Goal: Task Accomplishment & Management: Manage account settings

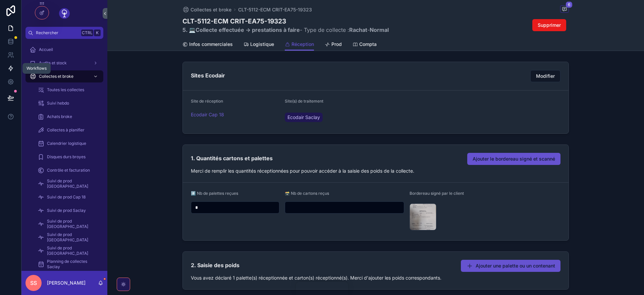
click at [10, 67] on icon at bounding box center [11, 68] width 4 height 5
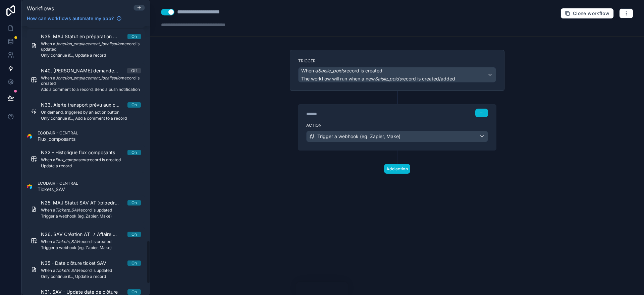
scroll to position [1404, 0]
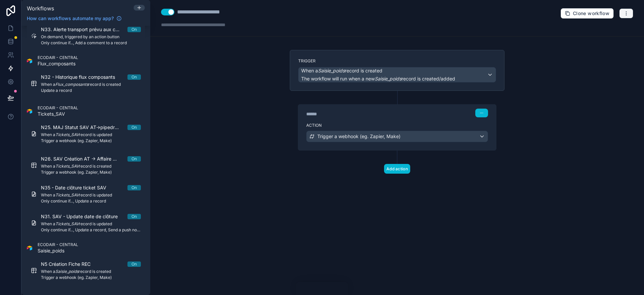
click at [629, 14] on icon "button" at bounding box center [626, 13] width 5 height 5
click at [603, 40] on span "Run history" at bounding box center [608, 39] width 32 height 5
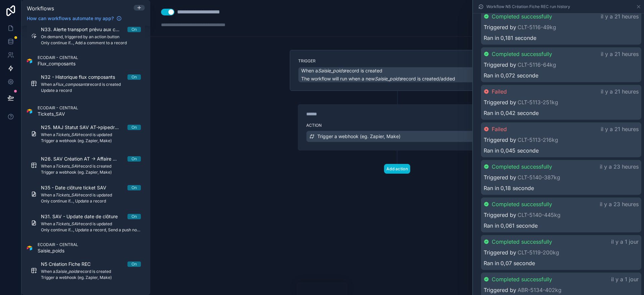
scroll to position [201, 0]
click at [555, 137] on div "Failed il y a 21 heures Triggered by CLT-5113-216kg Ran in 0,045 seconde" at bounding box center [561, 140] width 160 height 35
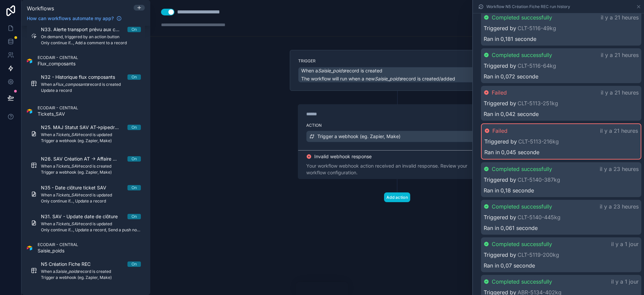
click at [550, 130] on div "Failed il y a 21 heures" at bounding box center [561, 131] width 154 height 8
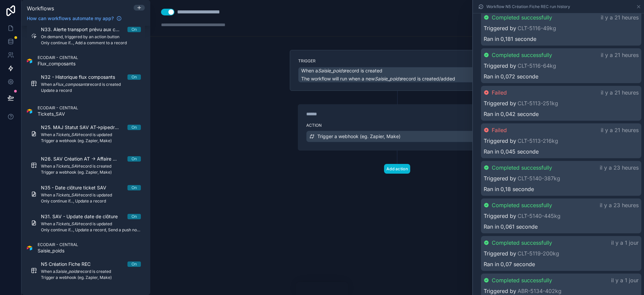
click at [550, 130] on div "Failed il y a 21 heures" at bounding box center [561, 130] width 155 height 8
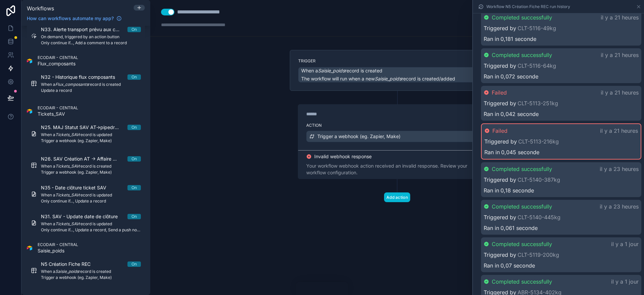
click at [550, 130] on div "Failed il y a 21 heures" at bounding box center [561, 131] width 154 height 8
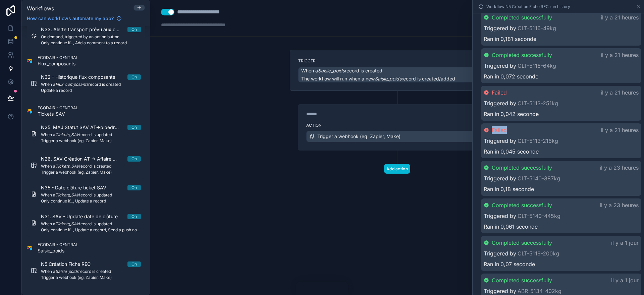
click at [550, 130] on div "Failed il y a 21 heures" at bounding box center [561, 130] width 155 height 8
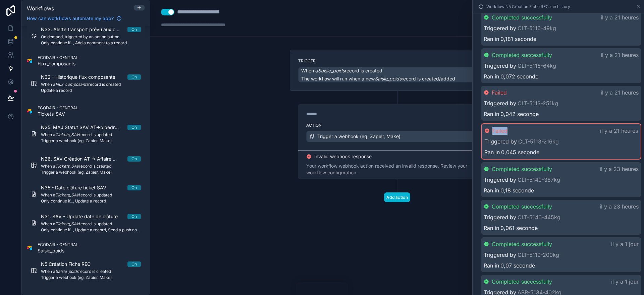
click at [550, 130] on div "Failed il y a 21 heures" at bounding box center [561, 131] width 154 height 8
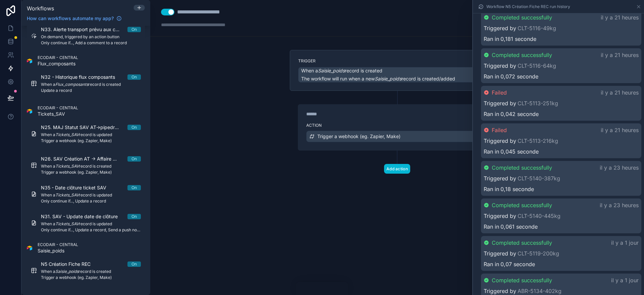
click at [582, 138] on div "Triggered by CLT-5113-216kg" at bounding box center [561, 141] width 155 height 8
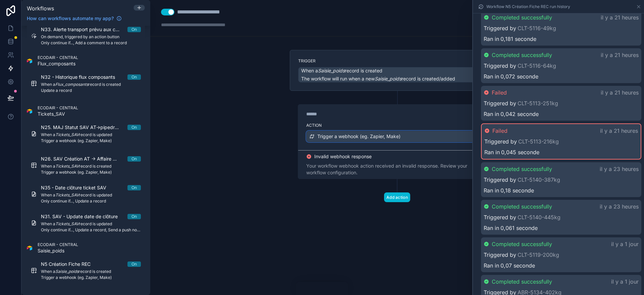
click at [410, 134] on div "Trigger a webhook (eg. Zapier, Make)" at bounding box center [397, 136] width 181 height 11
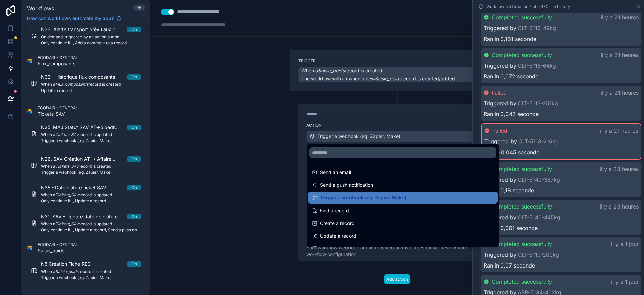
click at [410, 134] on div at bounding box center [322, 147] width 644 height 295
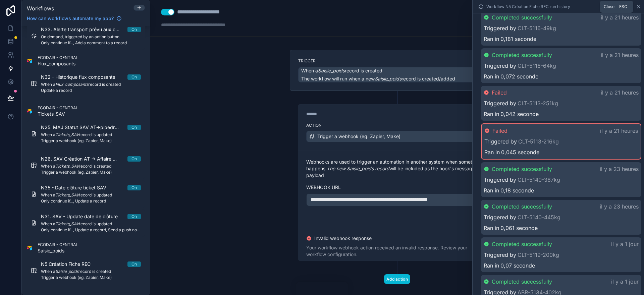
click at [638, 6] on icon at bounding box center [638, 6] width 5 height 5
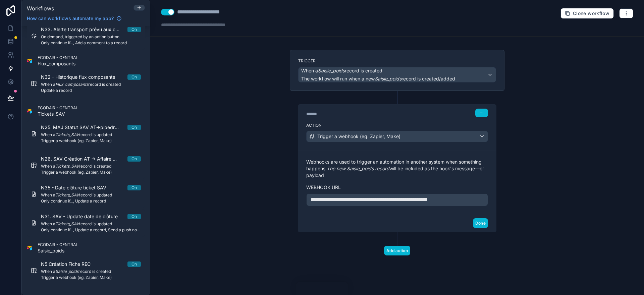
click at [565, 62] on div "**********" at bounding box center [397, 147] width 494 height 295
click at [482, 223] on button "Done" at bounding box center [480, 223] width 15 height 10
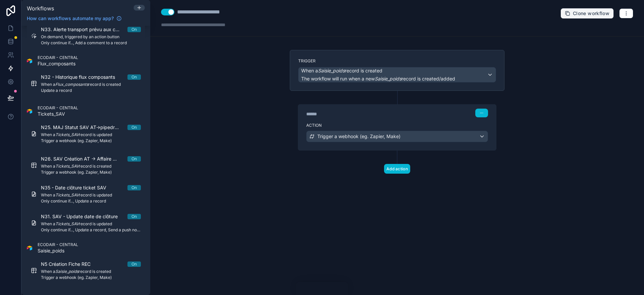
click at [585, 13] on span "Clone workflow" at bounding box center [591, 13] width 37 height 6
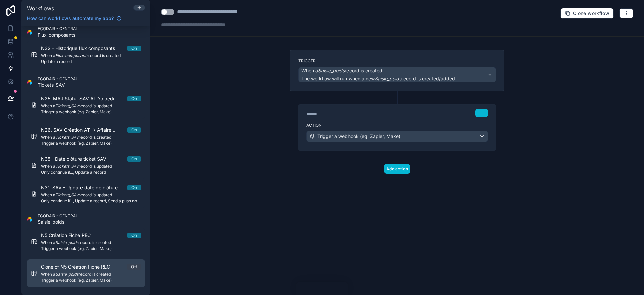
click at [54, 269] on span "Clone of N5 Création Fiche REC" at bounding box center [79, 267] width 77 height 7
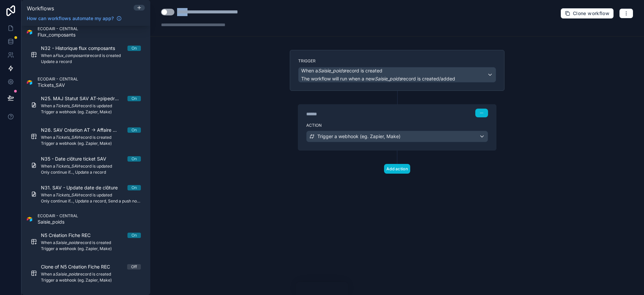
drag, startPoint x: 192, startPoint y: 13, endPoint x: 178, endPoint y: 13, distance: 13.8
click at [178, 13] on div "**********" at bounding box center [220, 12] width 86 height 8
type div "**********"
click at [241, 25] on div at bounding box center [208, 24] width 94 height 7
click at [488, 73] on div "When a Saisie_poids record is created The workflow will run when a new Saisie_p…" at bounding box center [397, 74] width 197 height 15
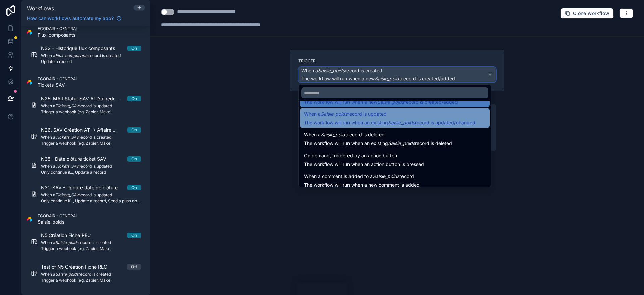
scroll to position [24, 0]
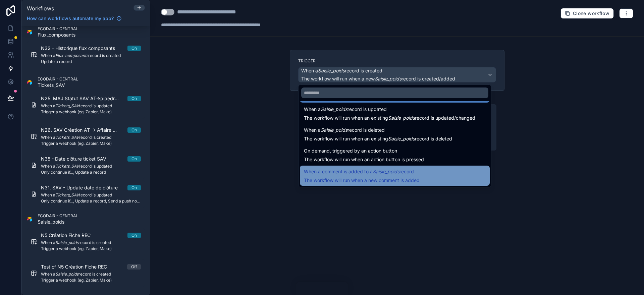
click at [431, 173] on div "When a comment is added to a Saisie_poids record The workflow will run when a n…" at bounding box center [395, 176] width 182 height 16
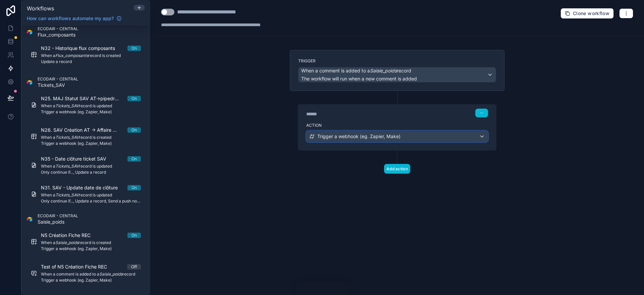
click at [421, 135] on div "Trigger a webhook (eg. Zapier, Make)" at bounding box center [397, 136] width 181 height 11
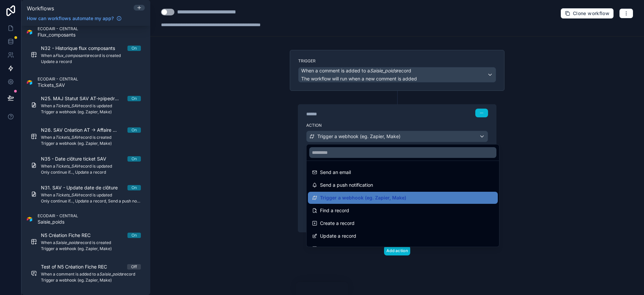
click at [421, 136] on div at bounding box center [322, 147] width 644 height 295
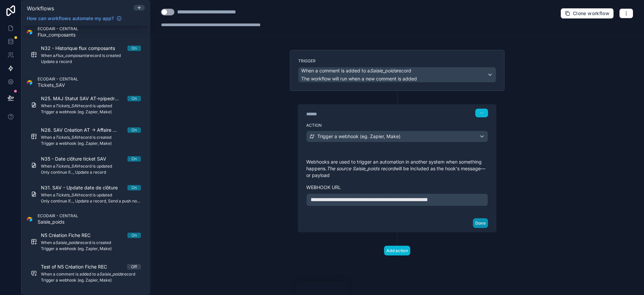
click at [480, 224] on button "Done" at bounding box center [480, 223] width 15 height 10
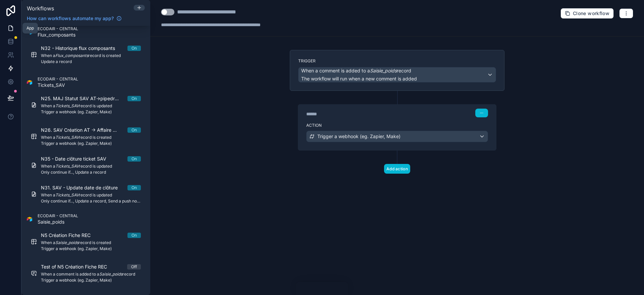
click at [11, 29] on icon at bounding box center [10, 28] width 7 height 7
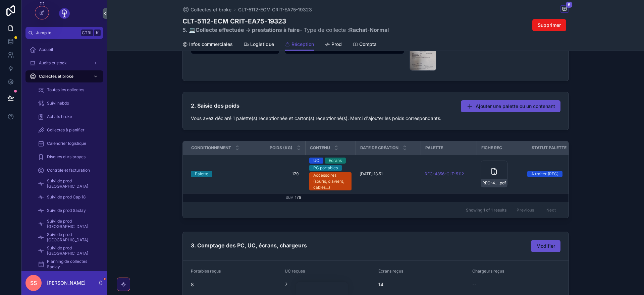
scroll to position [161, 0]
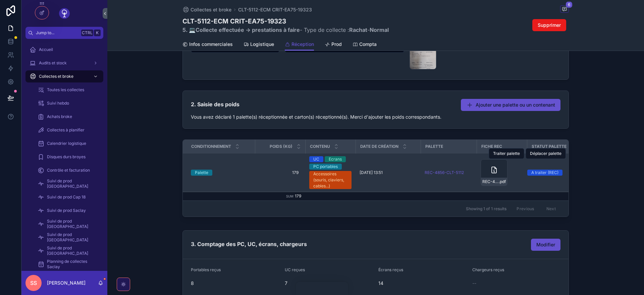
click at [222, 173] on div "Palette" at bounding box center [221, 173] width 60 height 6
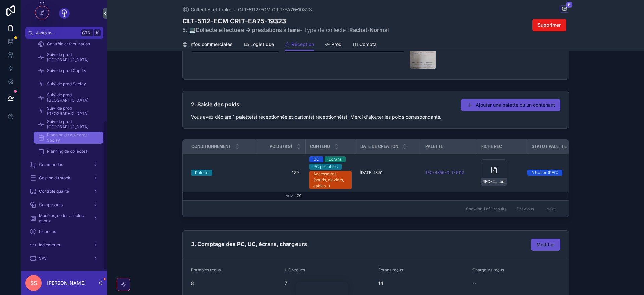
scroll to position [129, 0]
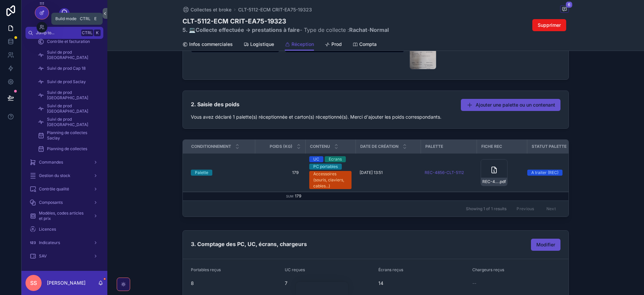
click at [42, 14] on icon at bounding box center [41, 12] width 5 height 5
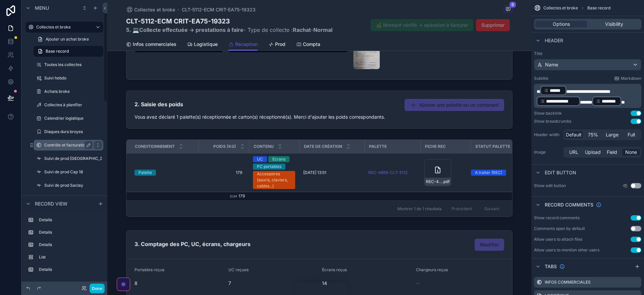
scroll to position [14, 0]
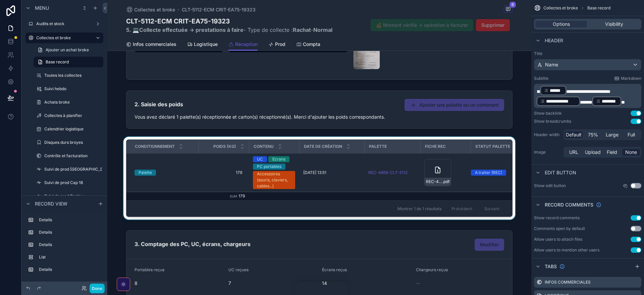
click at [136, 160] on div "scrollable content" at bounding box center [319, 180] width 424 height 86
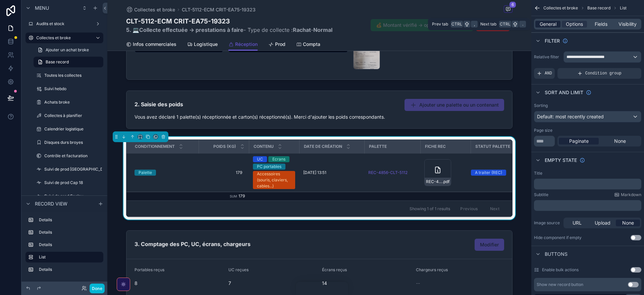
click at [548, 24] on span "General" at bounding box center [548, 24] width 17 height 7
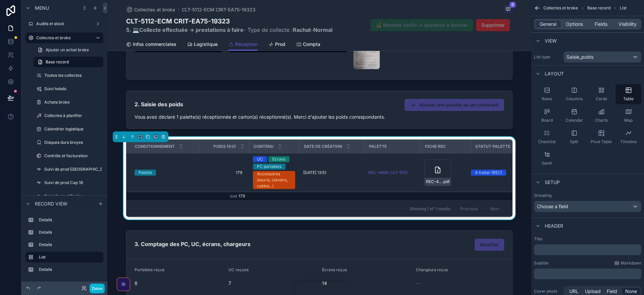
click at [536, 7] on icon "scrollable content" at bounding box center [536, 7] width 2 height 2
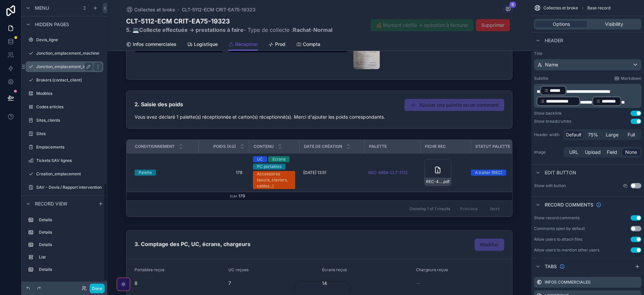
scroll to position [558, 0]
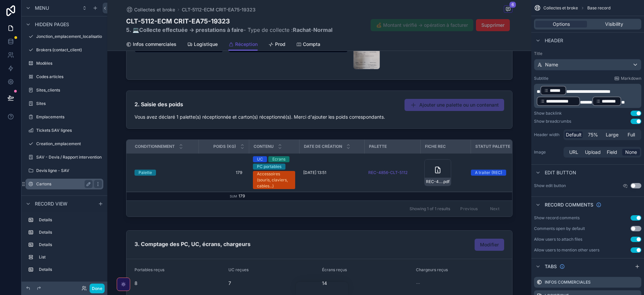
click at [53, 182] on label "Cartons" at bounding box center [63, 183] width 54 height 5
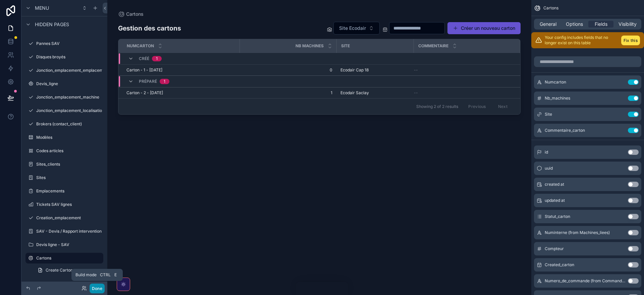
click at [99, 288] on button "Done" at bounding box center [97, 289] width 15 height 10
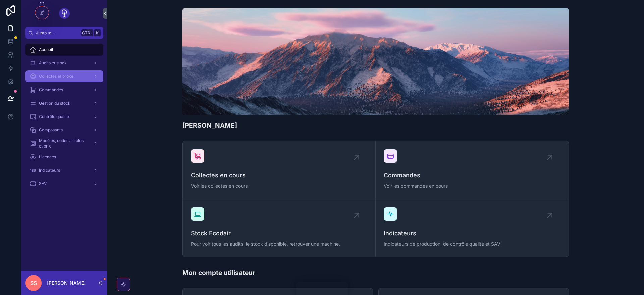
click at [49, 74] on span "Collectes et broke" at bounding box center [56, 76] width 35 height 5
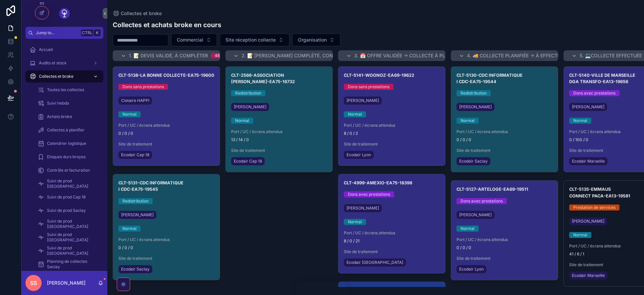
click at [49, 74] on span "Collectes et broke" at bounding box center [56, 76] width 35 height 5
click at [151, 40] on input "scrollable content" at bounding box center [140, 40] width 55 height 9
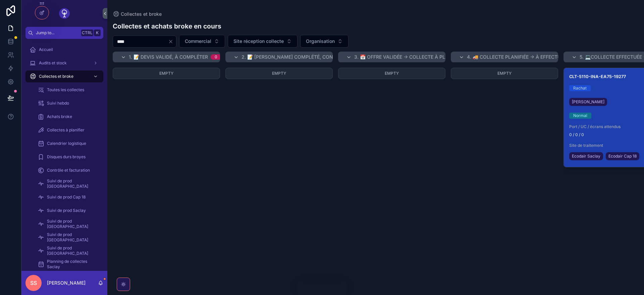
type input "****"
click at [607, 85] on div "CLT-5110-INA-EA75-19277 Rachat [PERSON_NAME] Normal Port / UC / écrans attendus…" at bounding box center [617, 117] width 107 height 99
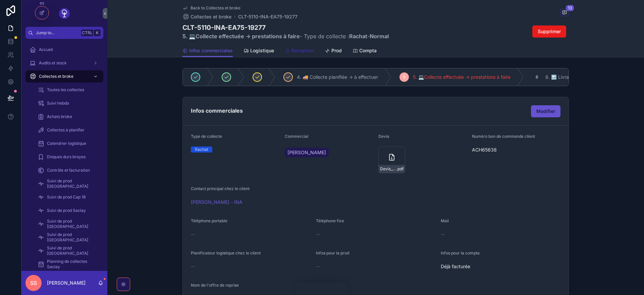
click at [305, 50] on span "Réception" at bounding box center [302, 50] width 22 height 7
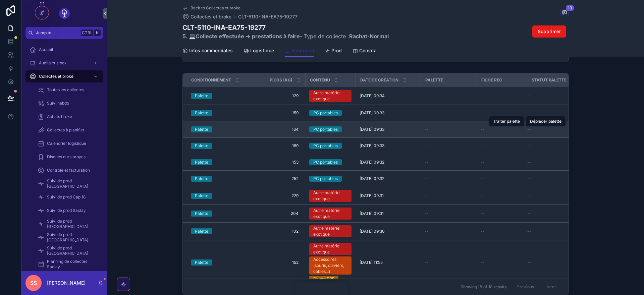
scroll to position [241, 0]
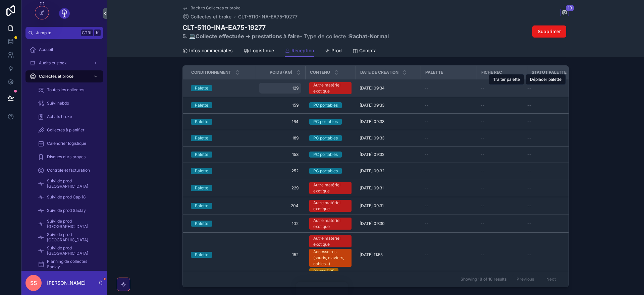
click at [296, 88] on span "129" at bounding box center [280, 88] width 37 height 5
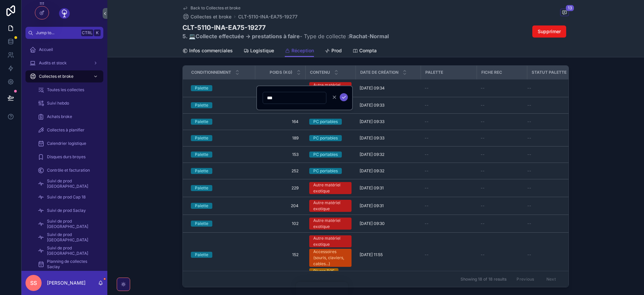
drag, startPoint x: 282, startPoint y: 97, endPoint x: 261, endPoint y: 98, distance: 21.5
click at [263, 98] on input "***" at bounding box center [294, 97] width 63 height 9
type input "***"
click at [345, 97] on icon "scrollable content" at bounding box center [343, 97] width 5 height 5
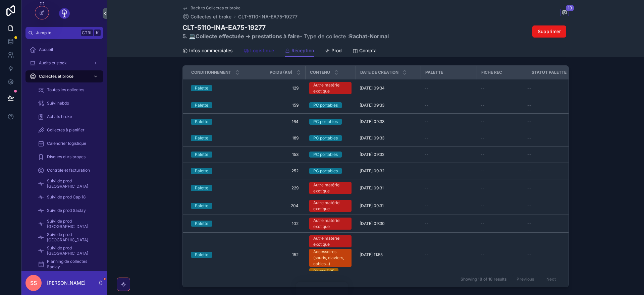
click at [260, 51] on span "Logistique" at bounding box center [262, 50] width 24 height 7
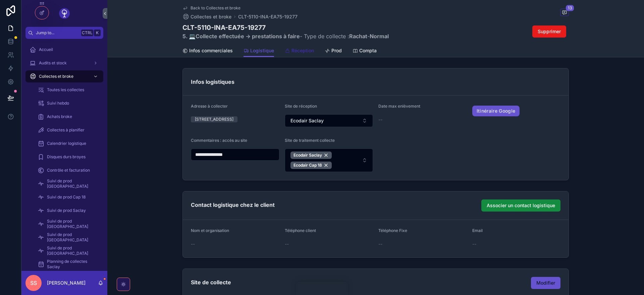
click at [297, 50] on span "Réception" at bounding box center [302, 50] width 22 height 7
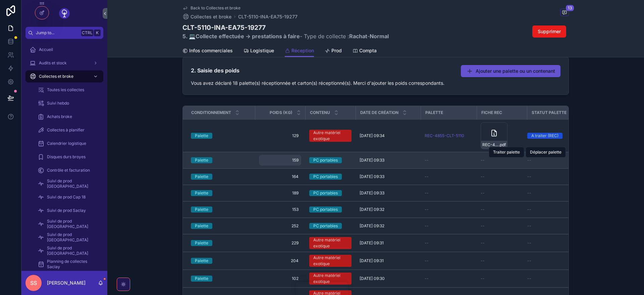
click at [297, 161] on span "159" at bounding box center [280, 160] width 37 height 5
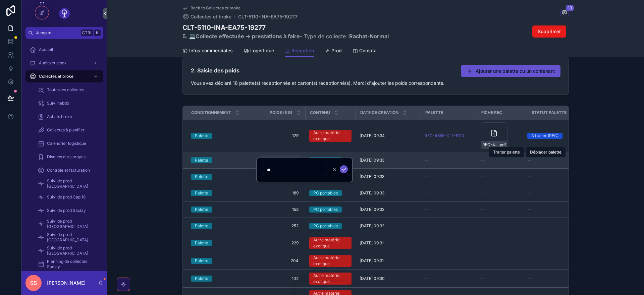
type input "***"
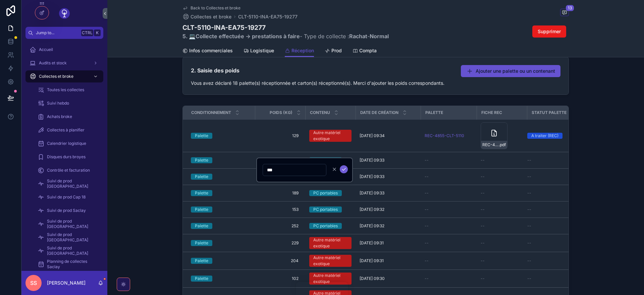
click at [343, 170] on icon "scrollable content" at bounding box center [343, 169] width 3 height 2
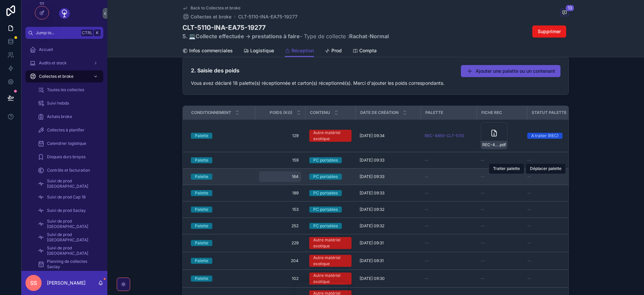
click at [298, 178] on span "164" at bounding box center [280, 176] width 37 height 5
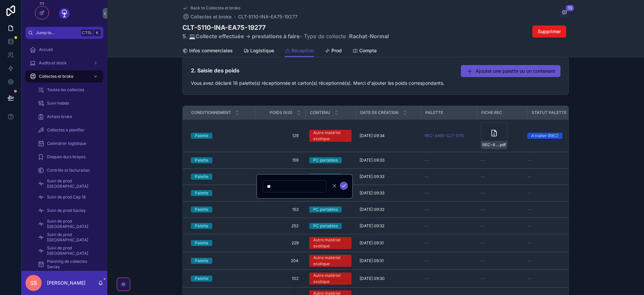
type input "***"
click at [343, 187] on icon "scrollable content" at bounding box center [343, 186] width 3 height 2
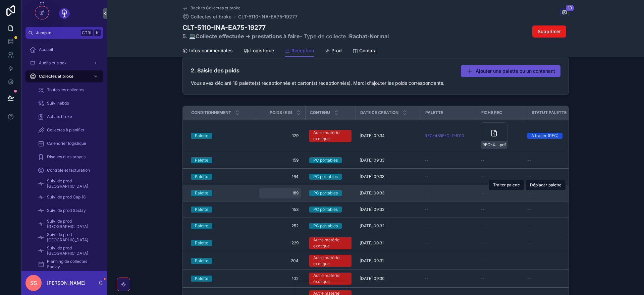
click at [299, 193] on div "189 189" at bounding box center [280, 193] width 42 height 11
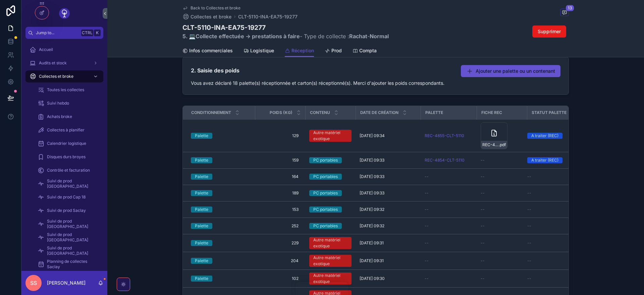
click at [298, 194] on span "189" at bounding box center [280, 193] width 37 height 5
type input "***"
click at [344, 201] on icon "scrollable content" at bounding box center [343, 202] width 5 height 5
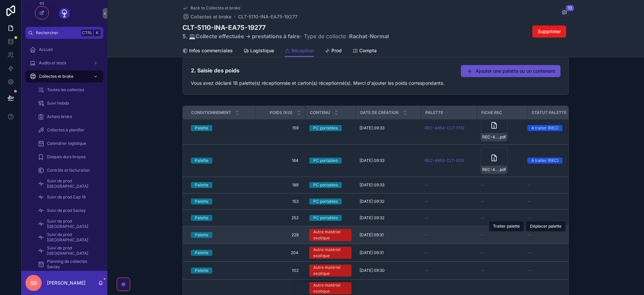
scroll to position [80, 0]
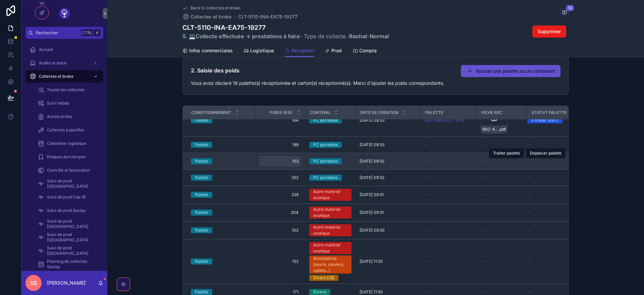
click at [297, 162] on span "153" at bounding box center [280, 161] width 37 height 5
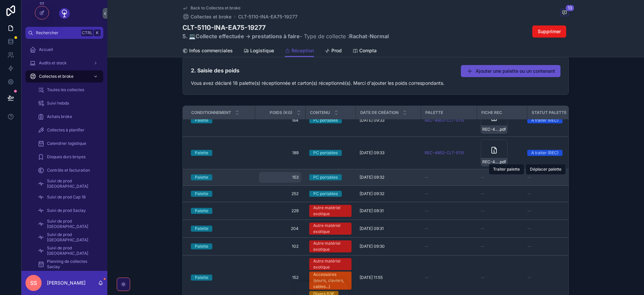
click at [299, 178] on div "153 153" at bounding box center [280, 177] width 42 height 11
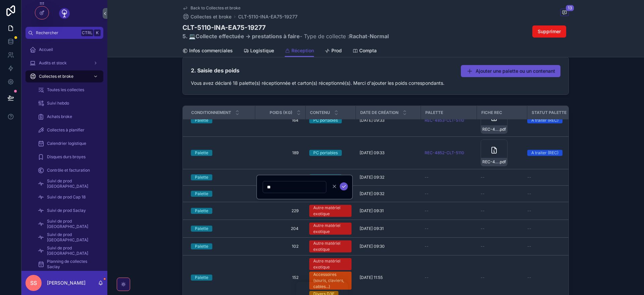
type input "***"
click at [345, 185] on icon "scrollable content" at bounding box center [343, 186] width 5 height 5
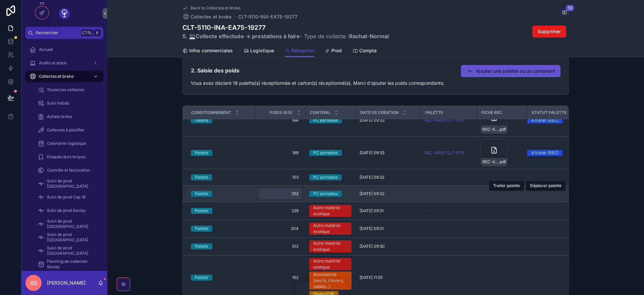
click at [298, 194] on span "252" at bounding box center [280, 193] width 37 height 5
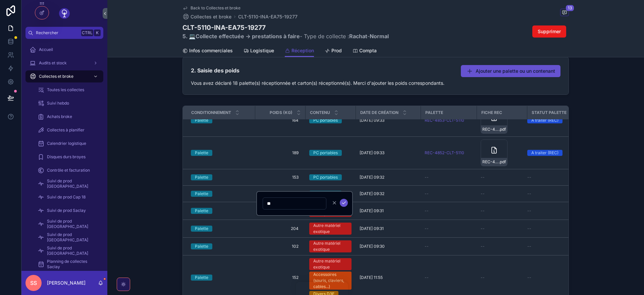
type input "***"
click at [344, 203] on icon "scrollable content" at bounding box center [343, 202] width 5 height 5
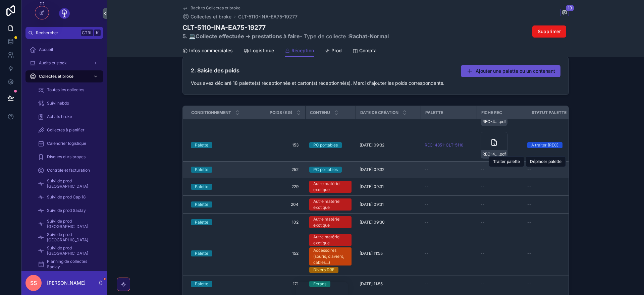
scroll to position [161, 0]
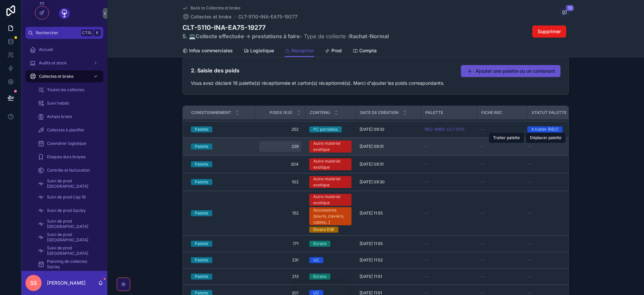
click at [298, 147] on span "229" at bounding box center [280, 146] width 37 height 5
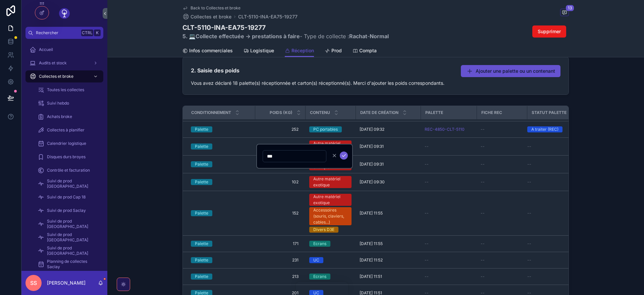
click at [343, 155] on icon "scrollable content" at bounding box center [343, 155] width 5 height 5
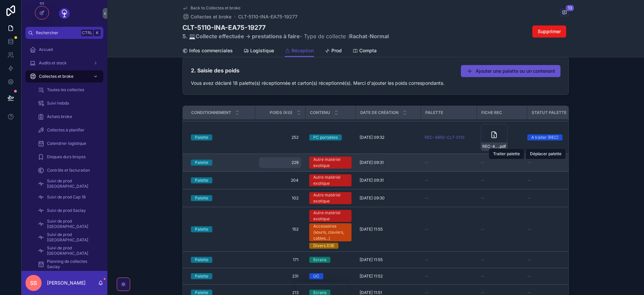
click at [298, 163] on span "229" at bounding box center [280, 162] width 37 height 5
click at [298, 162] on span "229" at bounding box center [280, 162] width 37 height 5
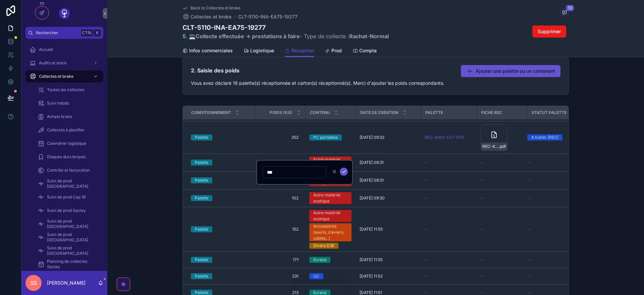
click at [284, 170] on input "***" at bounding box center [294, 172] width 63 height 9
type input "***"
click at [343, 172] on icon "scrollable content" at bounding box center [343, 172] width 3 height 2
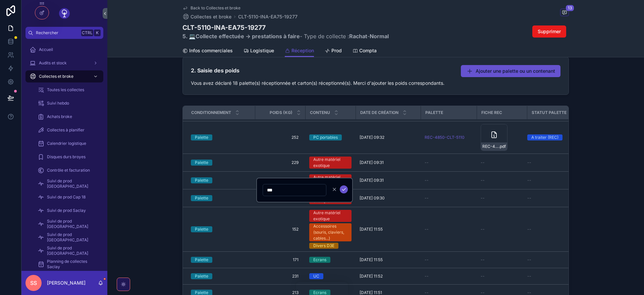
click at [288, 191] on input "***" at bounding box center [294, 189] width 63 height 9
type input "***"
click at [346, 190] on icon "scrollable content" at bounding box center [343, 189] width 5 height 5
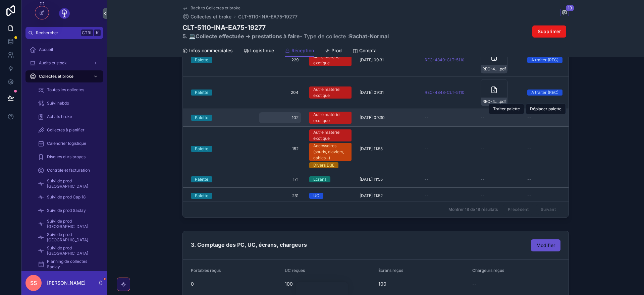
click at [299, 117] on div "102 102" at bounding box center [280, 117] width 42 height 11
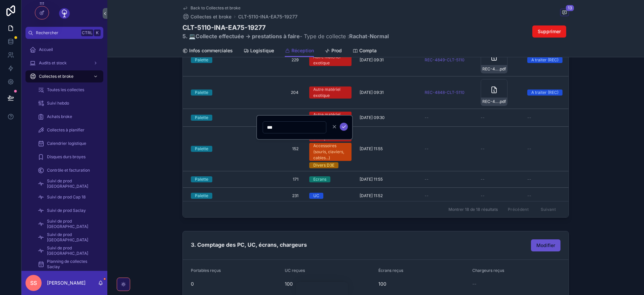
click at [281, 127] on input "***" at bounding box center [294, 127] width 63 height 9
type input "***"
click at [345, 127] on icon "scrollable content" at bounding box center [343, 126] width 5 height 5
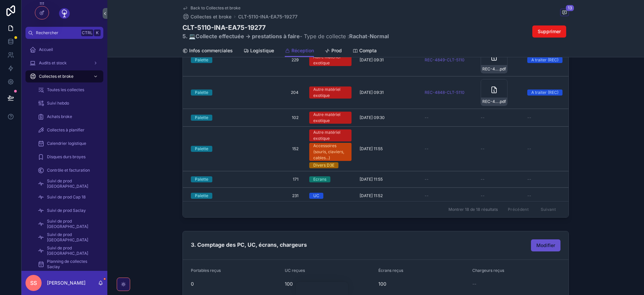
scroll to position [201, 0]
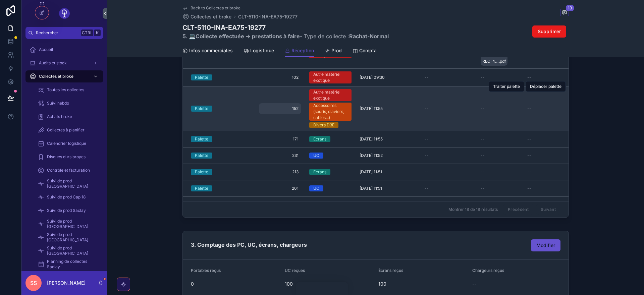
click at [297, 109] on span "152" at bounding box center [280, 108] width 37 height 5
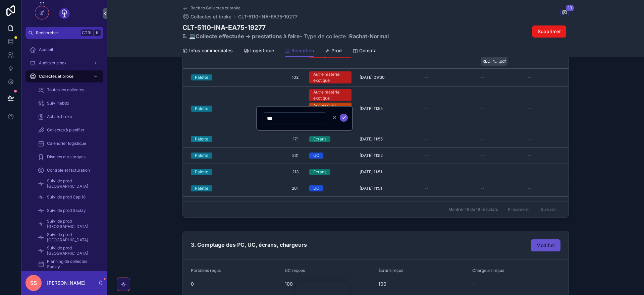
click at [278, 119] on input "***" at bounding box center [294, 118] width 63 height 9
type input "***"
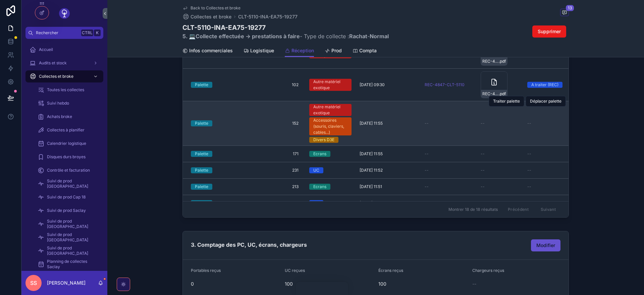
scroll to position [241, 0]
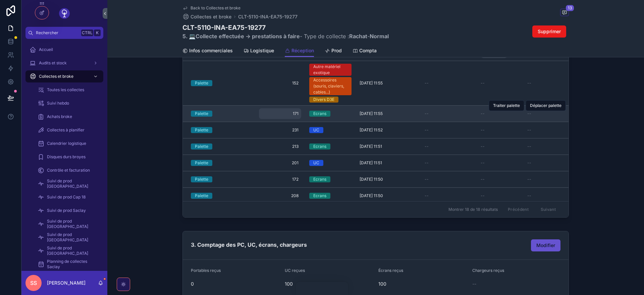
click at [299, 115] on div "171 171" at bounding box center [280, 113] width 42 height 11
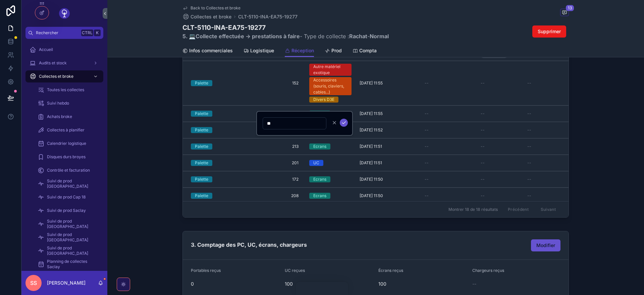
type input "***"
click at [344, 124] on icon "scrollable content" at bounding box center [343, 122] width 5 height 5
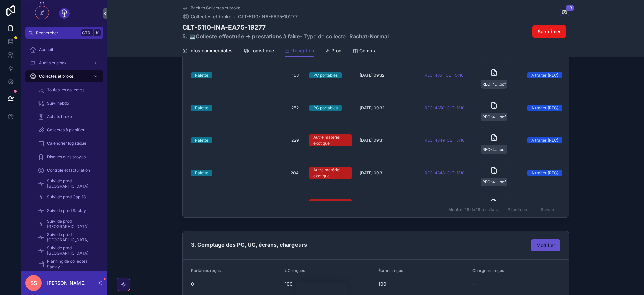
scroll to position [161, 0]
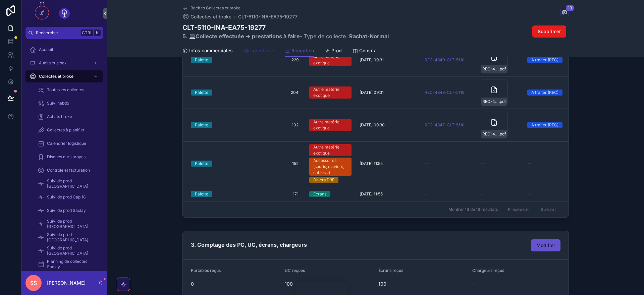
click at [266, 51] on span "Logistique" at bounding box center [262, 50] width 24 height 7
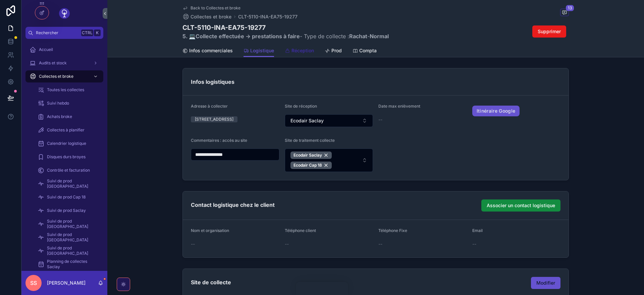
click at [302, 52] on span "Réception" at bounding box center [302, 50] width 22 height 7
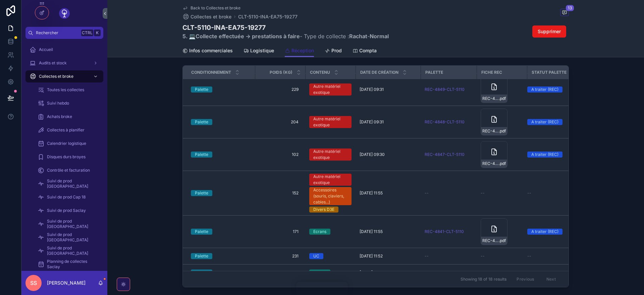
scroll to position [241, 0]
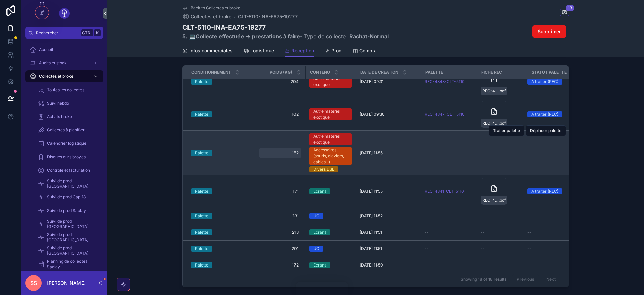
click at [298, 153] on span "152" at bounding box center [280, 152] width 37 height 5
click at [297, 153] on span "152" at bounding box center [280, 152] width 37 height 5
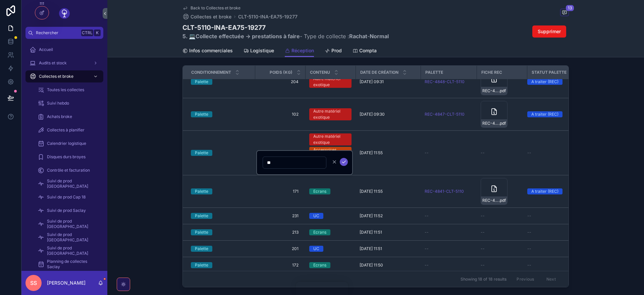
type input "***"
click at [344, 163] on icon "scrollable content" at bounding box center [343, 161] width 5 height 5
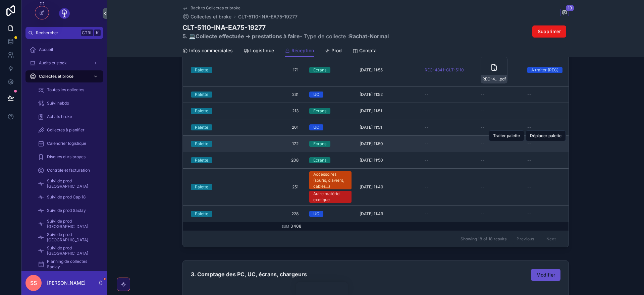
scroll to position [282, 0]
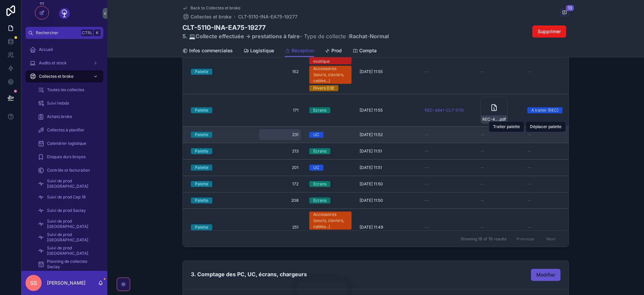
click at [298, 135] on span "231" at bounding box center [280, 134] width 37 height 5
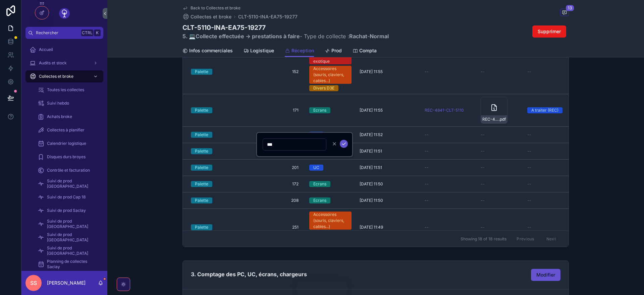
click at [280, 145] on input "***" at bounding box center [294, 144] width 63 height 9
type input "***"
click at [344, 144] on icon "scrollable content" at bounding box center [343, 143] width 5 height 5
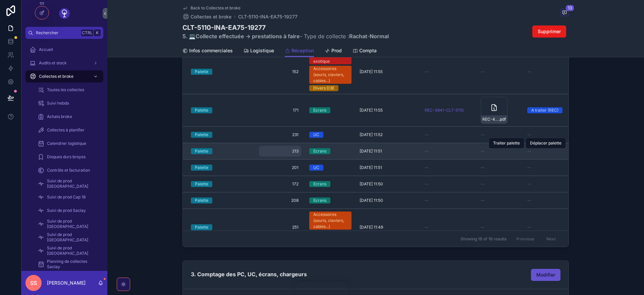
click at [299, 151] on div "213 213" at bounding box center [280, 151] width 42 height 11
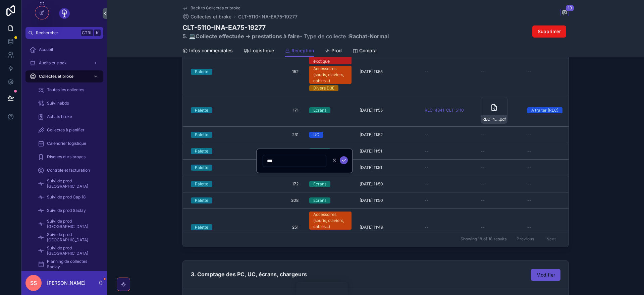
click at [279, 162] on input "***" at bounding box center [294, 160] width 63 height 9
type input "***"
click at [343, 161] on icon "scrollable content" at bounding box center [343, 160] width 5 height 5
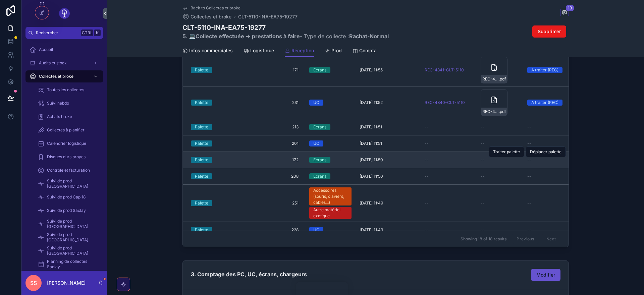
scroll to position [339, 0]
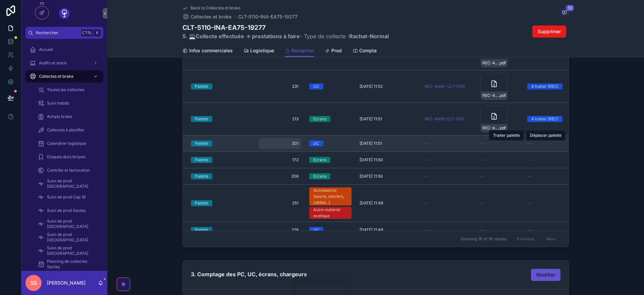
click at [298, 144] on span "201" at bounding box center [280, 143] width 37 height 5
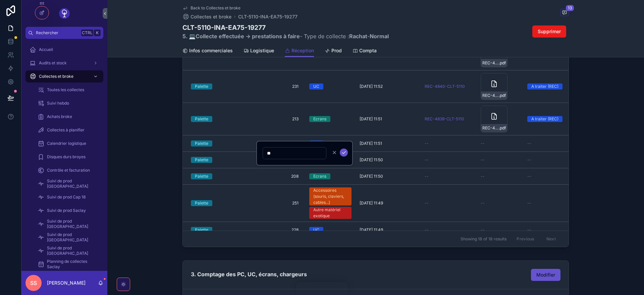
type input "***"
click at [344, 153] on icon "scrollable content" at bounding box center [343, 152] width 5 height 5
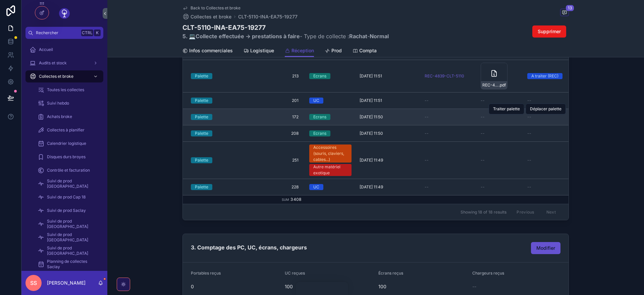
scroll to position [322, 0]
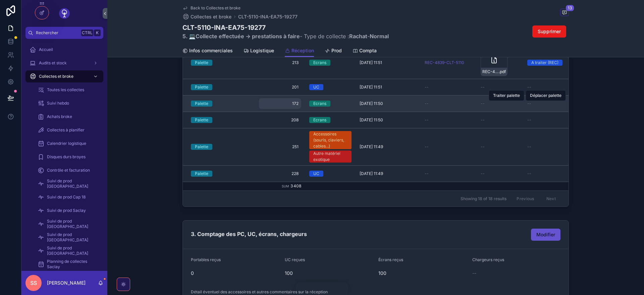
click at [298, 103] on span "172" at bounding box center [280, 103] width 37 height 5
click at [299, 103] on div "172 172" at bounding box center [280, 103] width 42 height 11
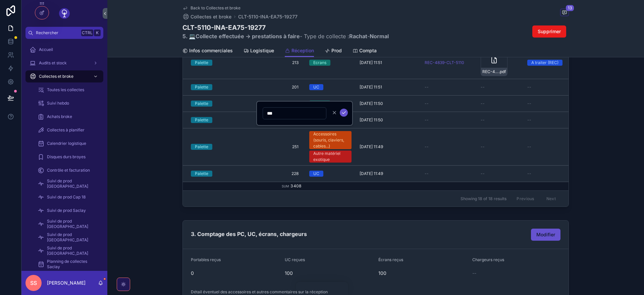
drag, startPoint x: 281, startPoint y: 114, endPoint x: 286, endPoint y: 115, distance: 4.8
click at [281, 114] on input "***" at bounding box center [294, 113] width 63 height 9
type input "***"
click at [345, 112] on icon "scrollable content" at bounding box center [343, 113] width 3 height 2
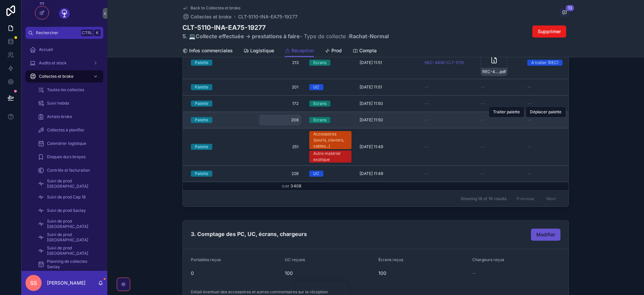
click at [297, 121] on span "208" at bounding box center [280, 119] width 37 height 5
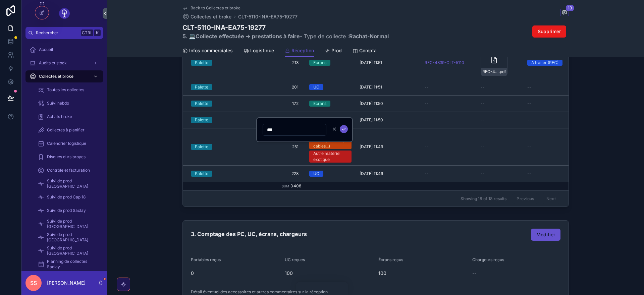
click at [281, 129] on input "***" at bounding box center [294, 129] width 63 height 9
type input "***"
click at [345, 130] on icon "scrollable content" at bounding box center [343, 128] width 5 height 5
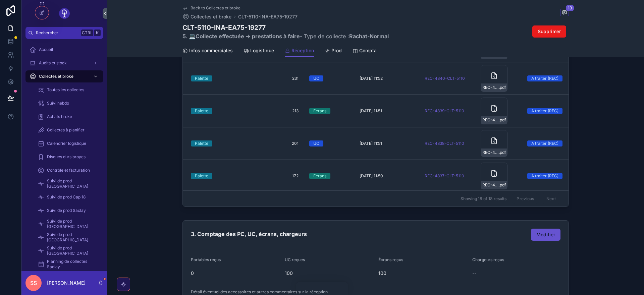
scroll to position [387, 0]
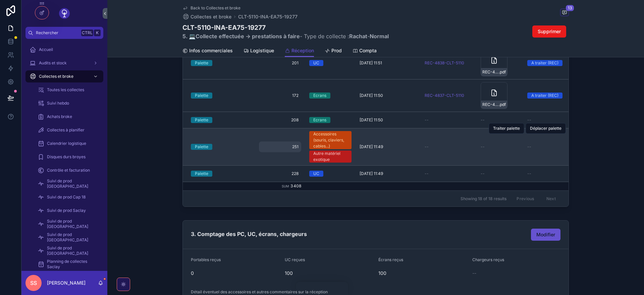
click at [298, 147] on span "251" at bounding box center [280, 146] width 37 height 5
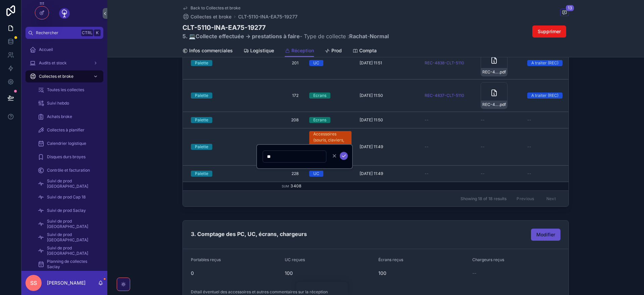
type input "***"
click at [344, 155] on icon "scrollable content" at bounding box center [343, 155] width 5 height 5
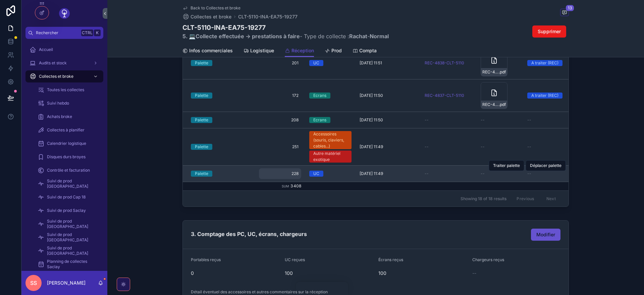
click at [297, 174] on span "228" at bounding box center [280, 173] width 37 height 5
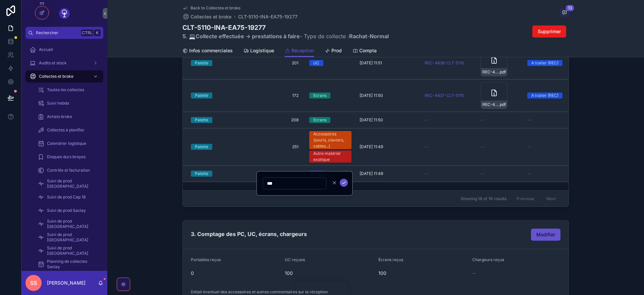
click at [281, 182] on input "***" at bounding box center [294, 183] width 63 height 9
type input "***"
click at [344, 182] on icon "scrollable content" at bounding box center [343, 182] width 5 height 5
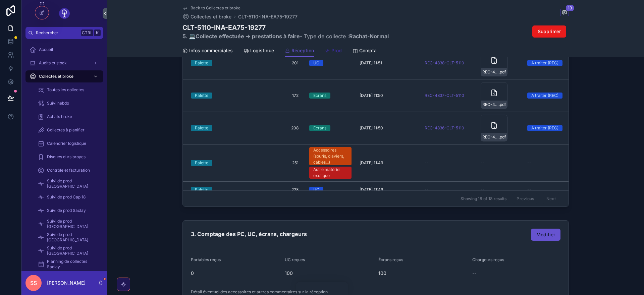
click at [334, 50] on span "Prod" at bounding box center [336, 50] width 10 height 7
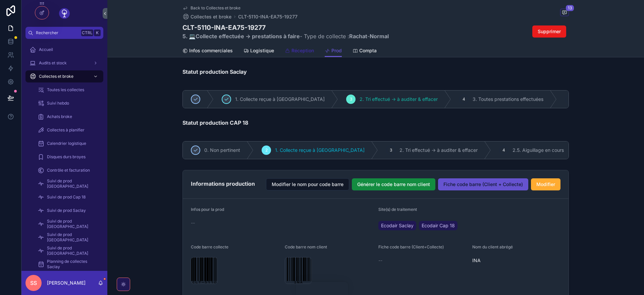
click at [297, 51] on span "Réception" at bounding box center [302, 50] width 22 height 7
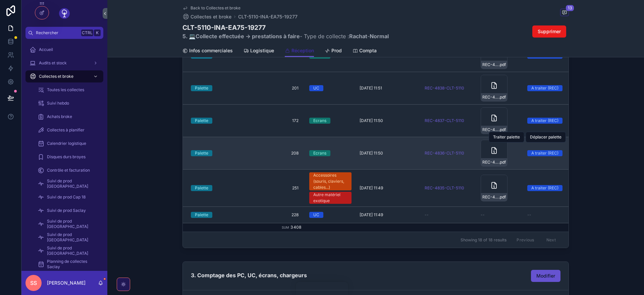
scroll to position [282, 0]
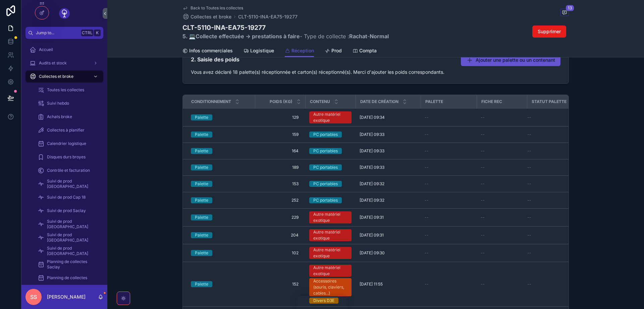
scroll to position [241, 0]
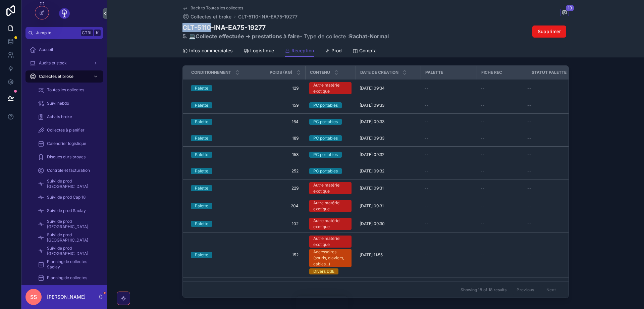
drag, startPoint x: 210, startPoint y: 28, endPoint x: 184, endPoint y: 27, distance: 25.5
click at [184, 27] on h1 "CLT-5110-INA-EA75-19277" at bounding box center [285, 27] width 206 height 9
copy h1 "CLT-5110"
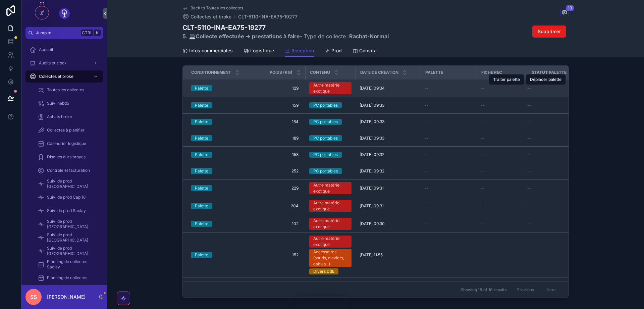
click at [221, 88] on div "Palette" at bounding box center [221, 88] width 60 height 6
click at [264, 87] on span "129" at bounding box center [280, 88] width 37 height 5
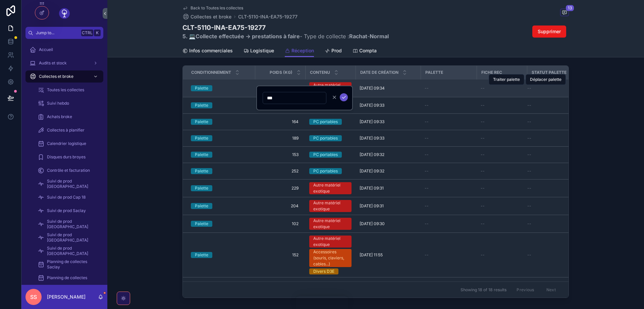
click at [237, 88] on div "Palette" at bounding box center [221, 88] width 60 height 6
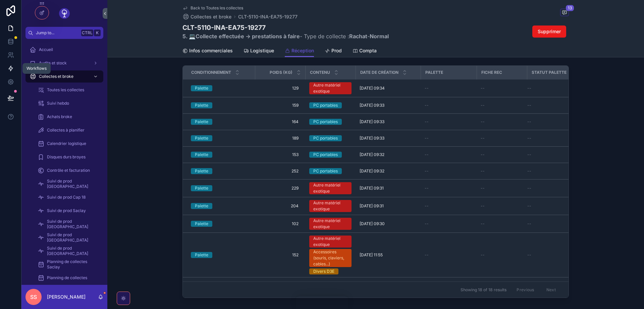
click at [10, 68] on icon at bounding box center [11, 68] width 4 height 5
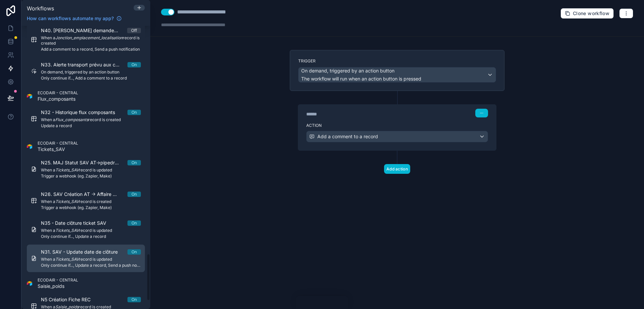
scroll to position [1419, 0]
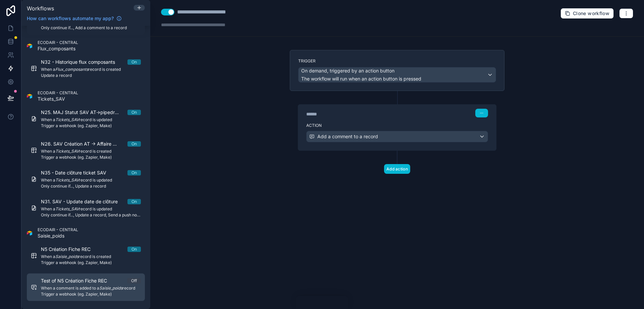
click at [78, 284] on div "Test of N5 Création Fiche REC Off When a comment is added to a Saisie_poids rec…" at bounding box center [91, 286] width 100 height 19
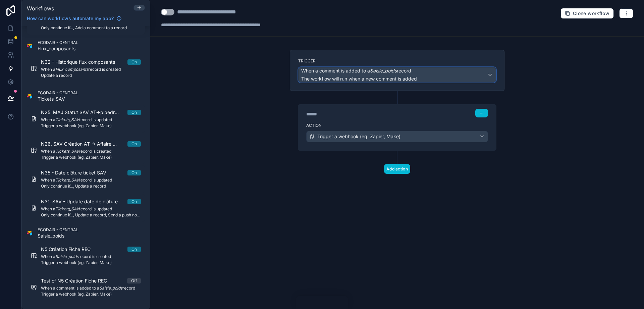
click at [448, 72] on div "When a comment is added to a Saisie_poids record The workflow will run when a n…" at bounding box center [397, 74] width 197 height 15
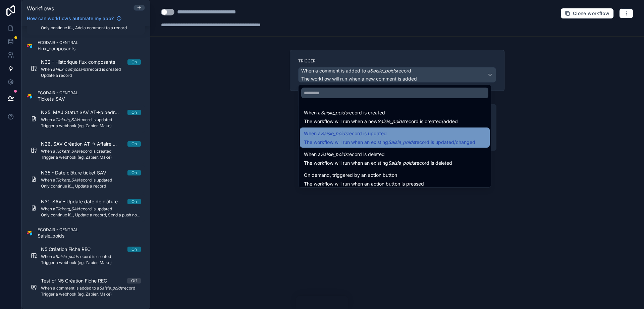
click at [404, 137] on span "When a Saisie_poids record is updated" at bounding box center [389, 133] width 171 height 8
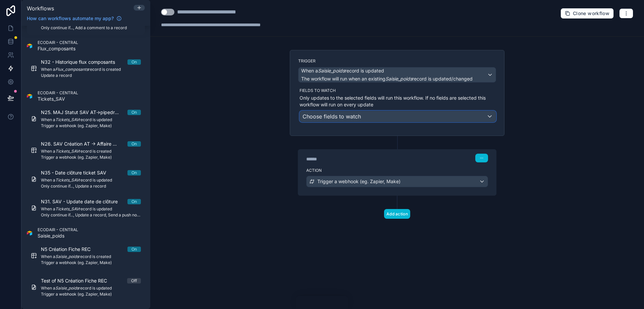
click at [442, 115] on div "Choose fields to watch" at bounding box center [398, 116] width 196 height 11
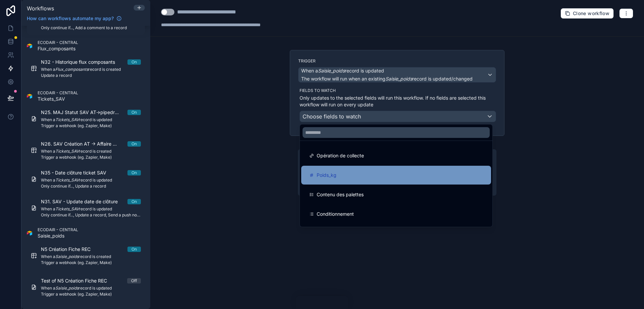
click at [362, 173] on div "Poids_kg" at bounding box center [396, 175] width 174 height 8
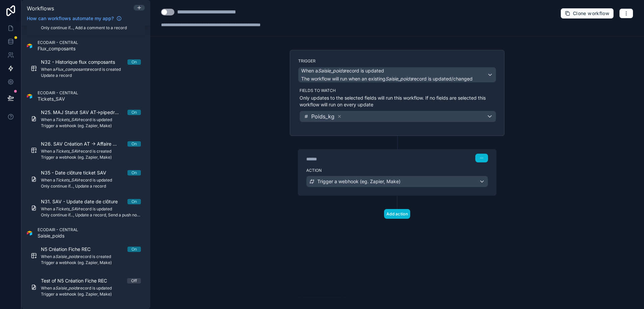
click at [170, 12] on button "Use setting" at bounding box center [167, 12] width 13 height 7
click at [626, 13] on icon "button" at bounding box center [626, 13] width 0 height 0
click at [602, 43] on button "Run history" at bounding box center [603, 40] width 48 height 11
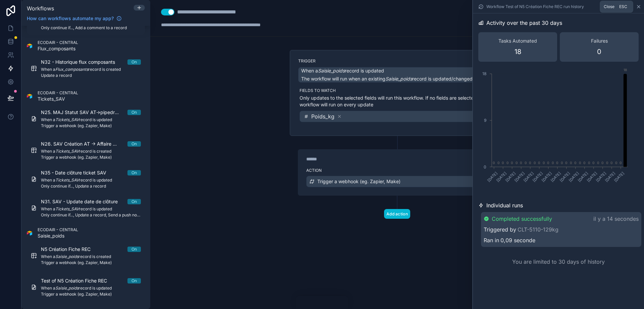
click at [639, 7] on icon at bounding box center [638, 6] width 3 height 3
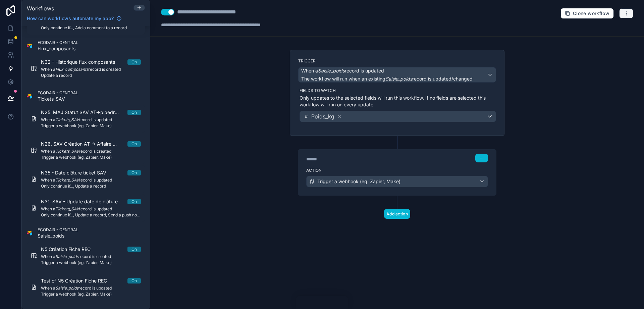
click at [628, 12] on icon "button" at bounding box center [626, 13] width 5 height 5
click at [618, 39] on span "Run history" at bounding box center [608, 39] width 32 height 5
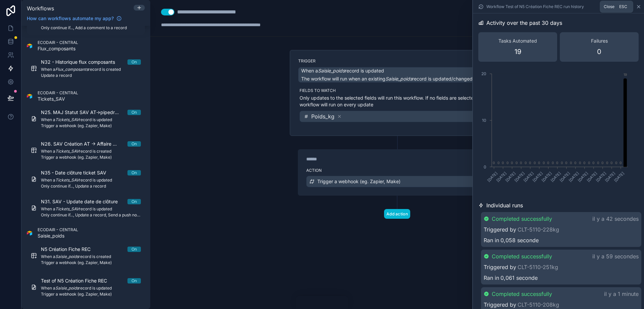
click at [639, 6] on icon at bounding box center [638, 6] width 5 height 5
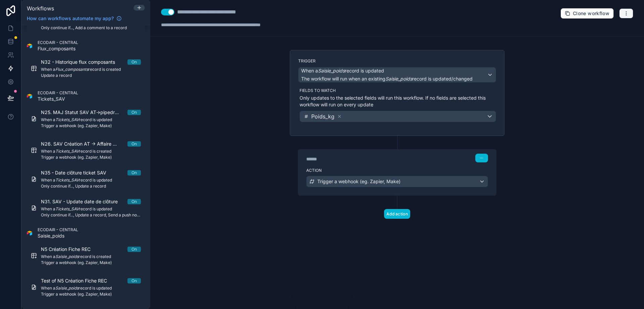
click at [628, 14] on icon "button" at bounding box center [626, 13] width 5 height 5
click at [610, 39] on span "Run history" at bounding box center [608, 39] width 32 height 5
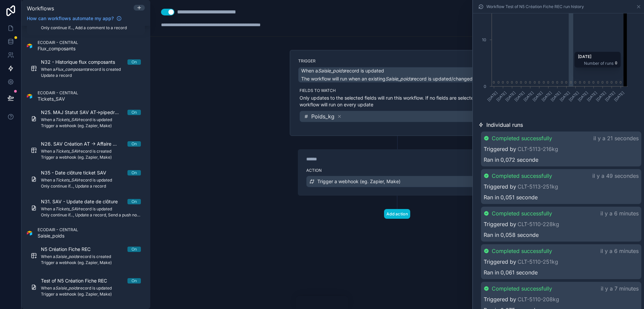
scroll to position [121, 0]
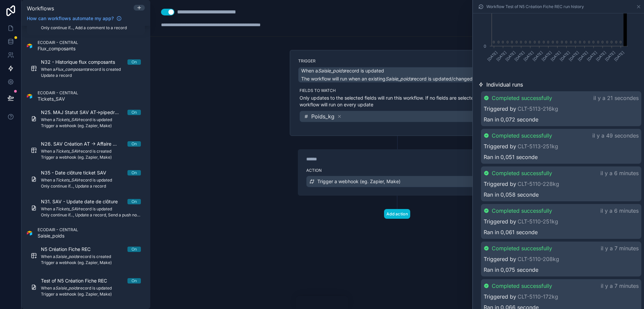
click at [167, 11] on button "Use setting" at bounding box center [167, 12] width 13 height 7
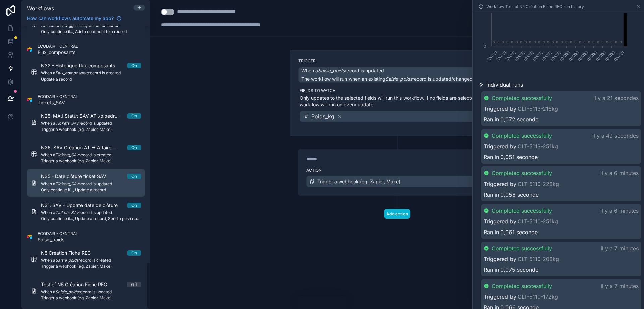
scroll to position [1419, 0]
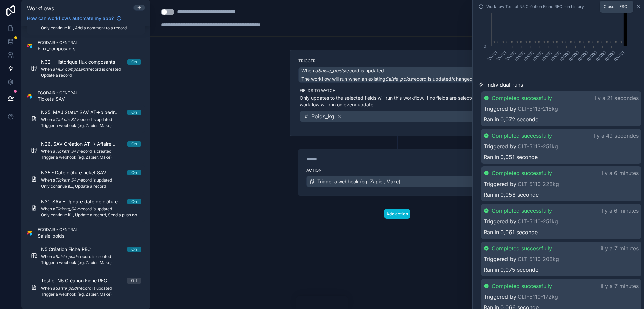
click at [639, 6] on icon at bounding box center [638, 6] width 5 height 5
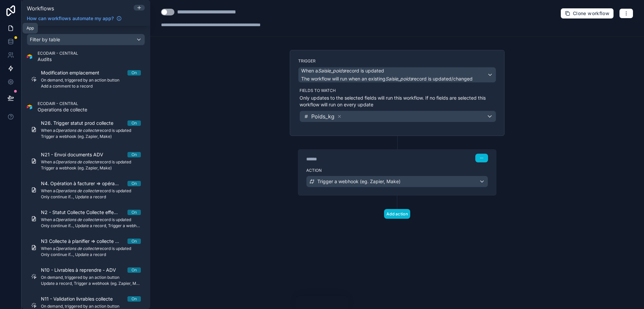
click at [12, 28] on icon at bounding box center [10, 28] width 7 height 7
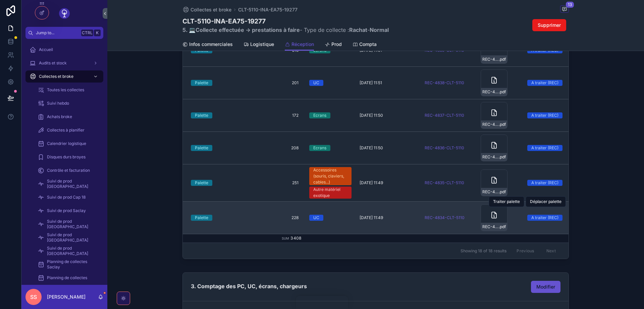
scroll to position [282, 0]
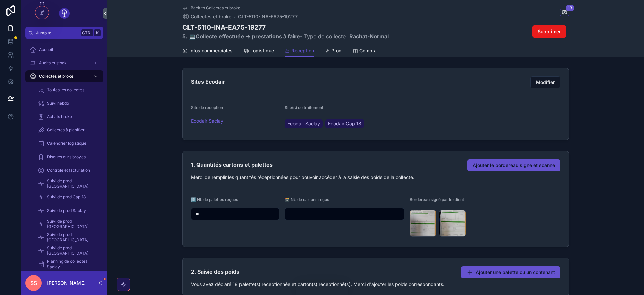
click at [205, 7] on span "Back to Collectes et broke" at bounding box center [216, 7] width 50 height 5
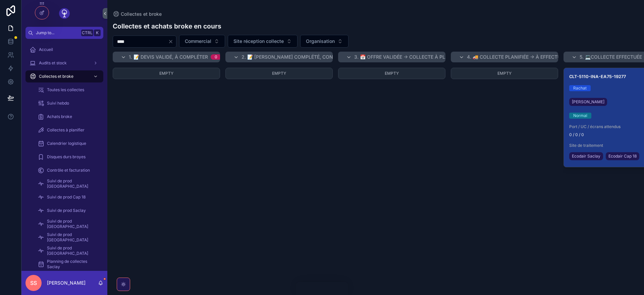
drag, startPoint x: 139, startPoint y: 41, endPoint x: 103, endPoint y: 40, distance: 35.9
click at [113, 40] on input "****" at bounding box center [140, 41] width 55 height 9
paste input "****"
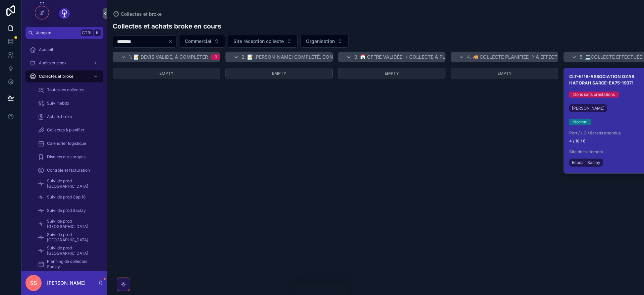
type input "********"
click at [616, 85] on h3 "CLT-5116-ASSOCIATION OZAR HATORAH SARCE-EA75-19371" at bounding box center [617, 79] width 96 height 13
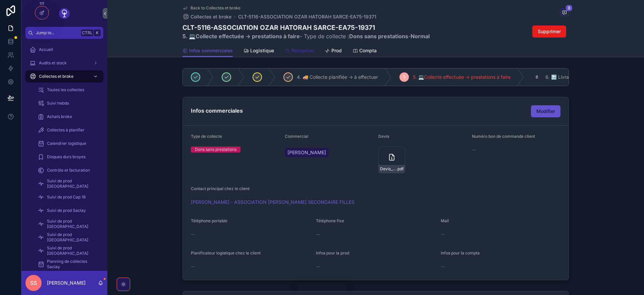
click at [303, 51] on span "Réception" at bounding box center [302, 50] width 22 height 7
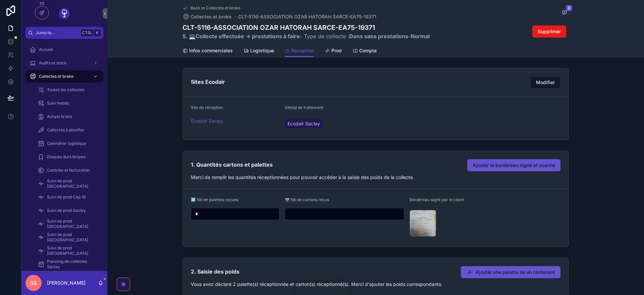
click at [209, 8] on span "Back to Collectes et broke" at bounding box center [216, 7] width 50 height 5
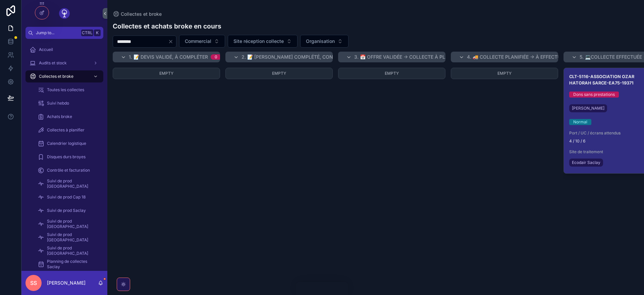
drag, startPoint x: 141, startPoint y: 43, endPoint x: 138, endPoint y: 44, distance: 3.5
click at [138, 44] on input "********" at bounding box center [140, 41] width 55 height 9
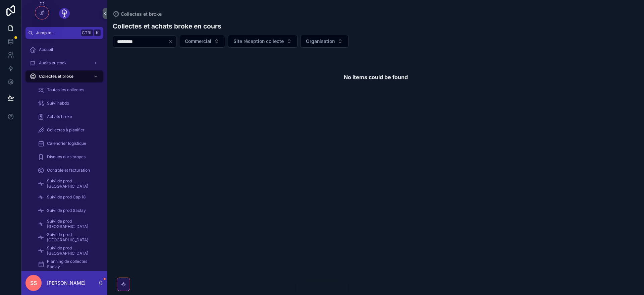
drag, startPoint x: 149, startPoint y: 43, endPoint x: 136, endPoint y: 43, distance: 13.4
click at [136, 43] on input "*********" at bounding box center [140, 41] width 55 height 9
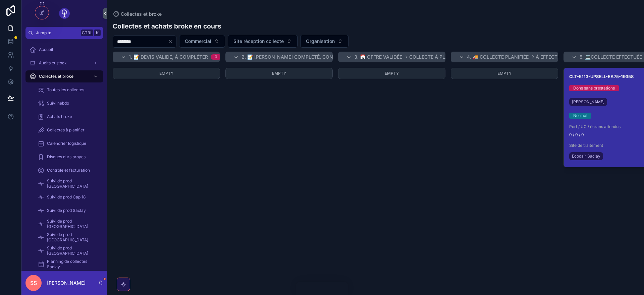
type input "********"
click at [630, 78] on h3 "CLT-5113-UPSELL-EA75-19358" at bounding box center [617, 76] width 96 height 6
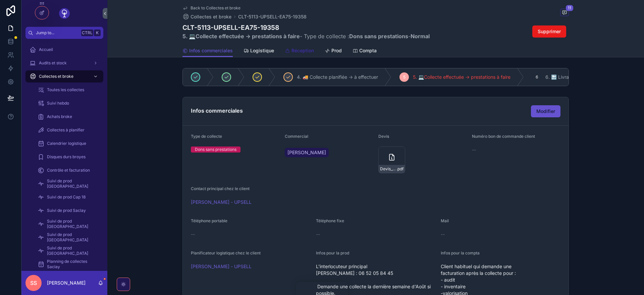
click at [298, 50] on span "Réception" at bounding box center [302, 50] width 22 height 7
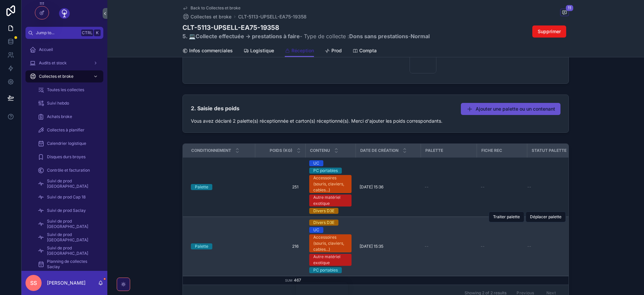
scroll to position [201, 0]
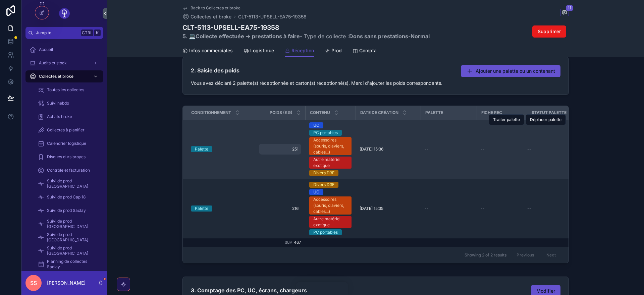
click at [298, 149] on span "251" at bounding box center [280, 149] width 37 height 5
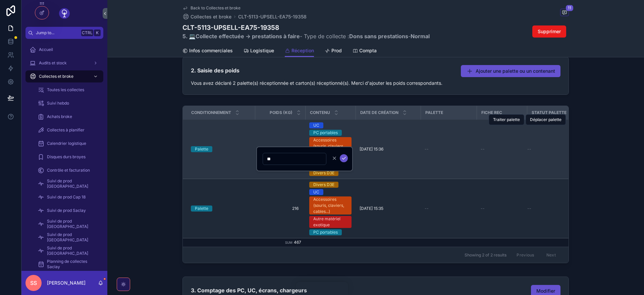
type input "***"
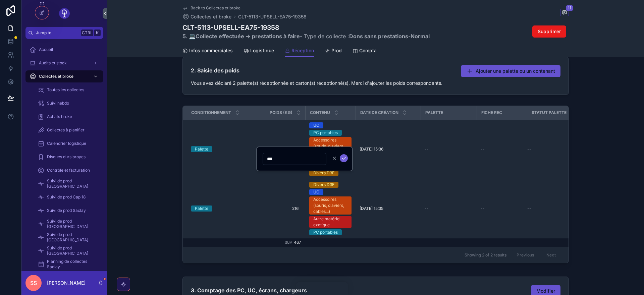
click at [344, 160] on icon "scrollable content" at bounding box center [343, 158] width 5 height 5
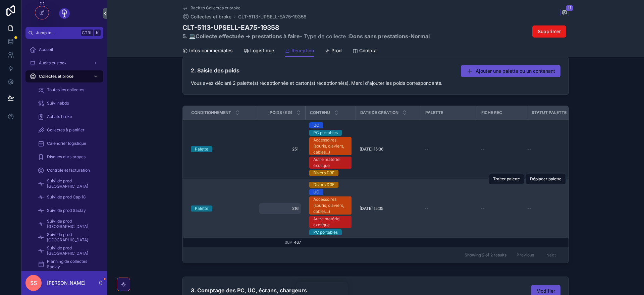
click at [298, 208] on span "216" at bounding box center [280, 208] width 37 height 5
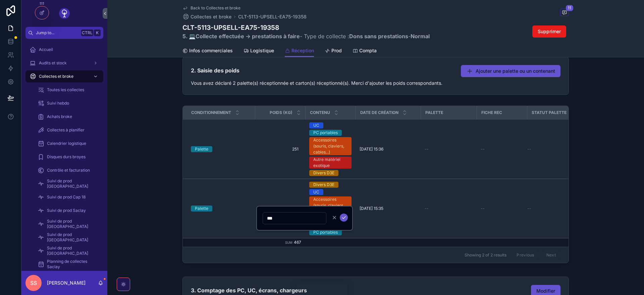
click at [275, 219] on input "***" at bounding box center [294, 218] width 63 height 9
type input "***"
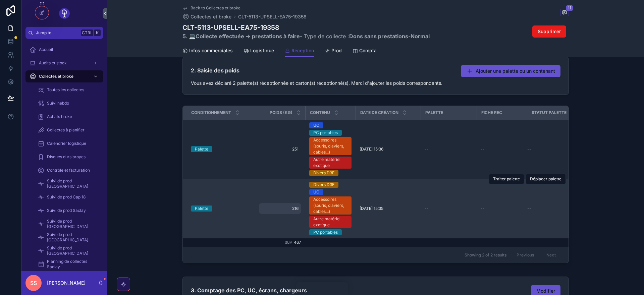
click at [299, 208] on div "216 216" at bounding box center [280, 208] width 42 height 11
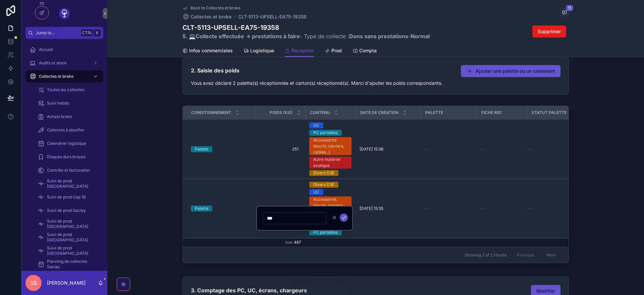
click at [287, 217] on input "***" at bounding box center [294, 218] width 63 height 9
type input "***"
click at [343, 216] on icon "scrollable content" at bounding box center [343, 217] width 5 height 5
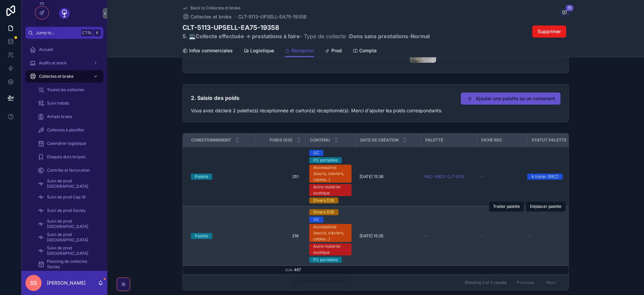
scroll to position [160, 0]
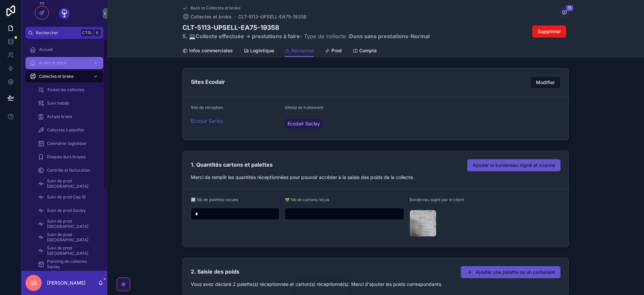
click at [68, 61] on div "Audits et stock" at bounding box center [65, 63] width 70 height 11
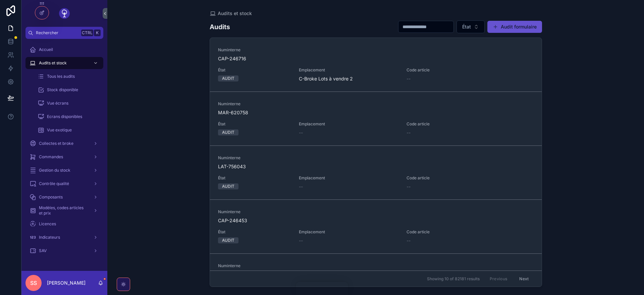
click at [420, 27] on input "scrollable content" at bounding box center [425, 26] width 55 height 9
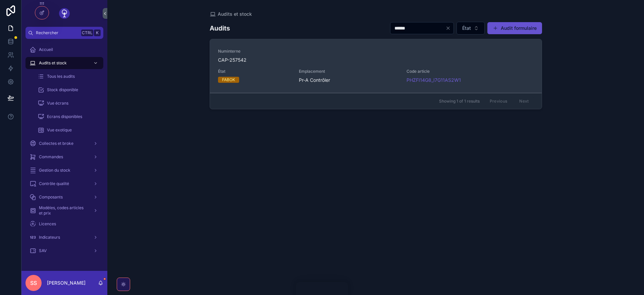
type input "******"
click at [245, 61] on span "CAP-257542" at bounding box center [376, 60] width 316 height 7
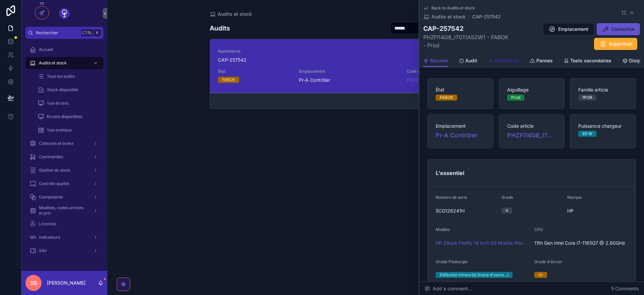
click at [502, 60] on span "Production" at bounding box center [507, 60] width 24 height 7
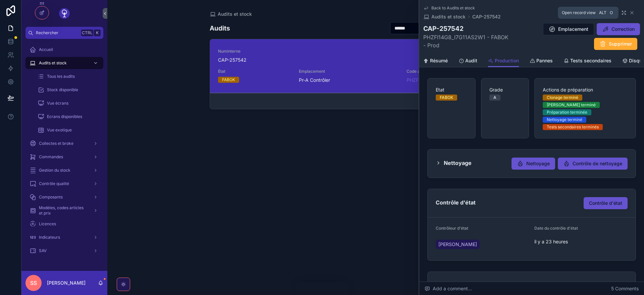
click at [622, 10] on icon "scrollable content" at bounding box center [623, 12] width 5 height 5
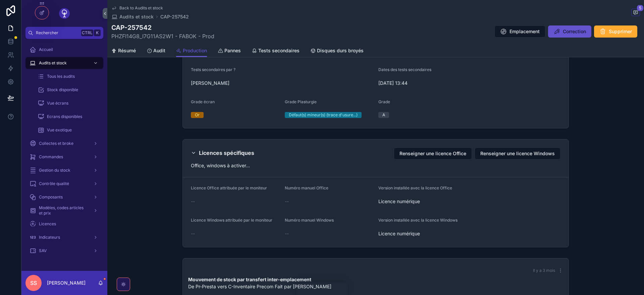
scroll to position [402, 0]
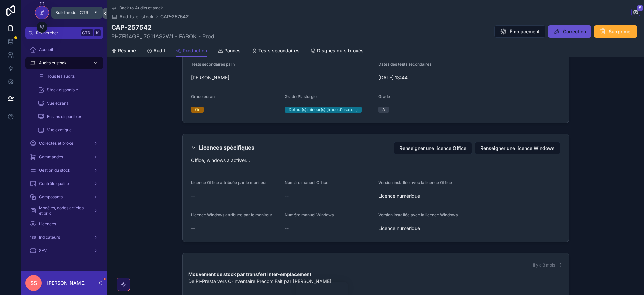
click at [41, 10] on icon at bounding box center [41, 12] width 5 height 5
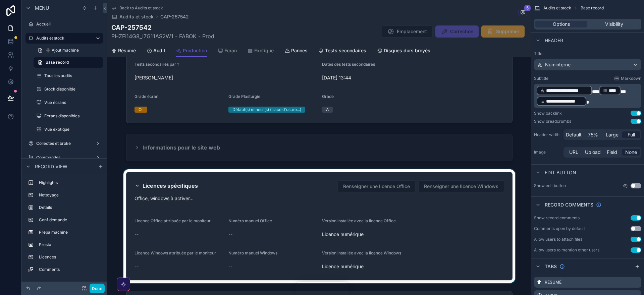
click at [476, 220] on div "scrollable content" at bounding box center [319, 226] width 424 height 114
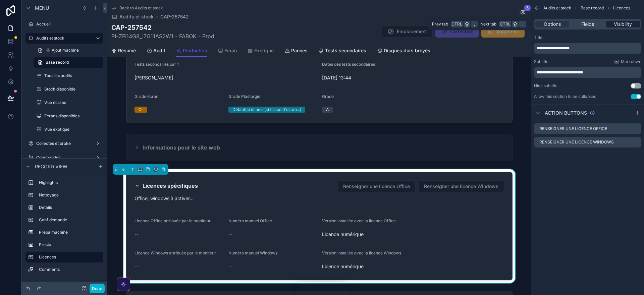
click at [626, 25] on span "Visibility" at bounding box center [623, 24] width 18 height 7
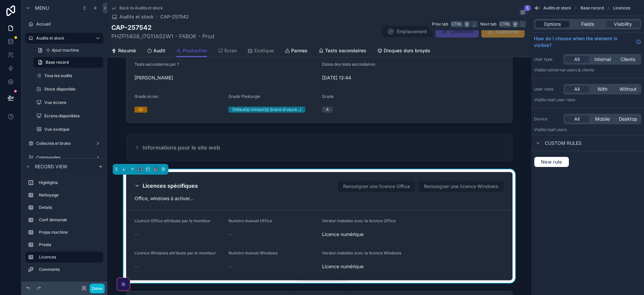
click at [551, 24] on span "Options" at bounding box center [552, 24] width 17 height 7
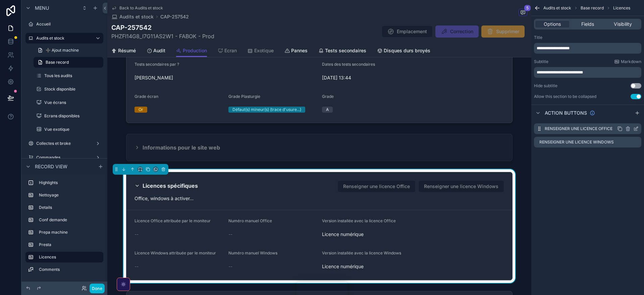
click at [637, 129] on icon "scrollable content" at bounding box center [635, 128] width 5 height 5
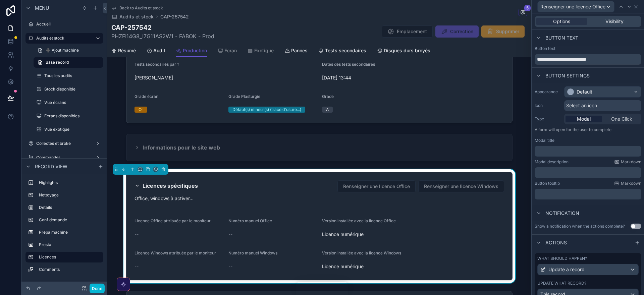
scroll to position [28, 0]
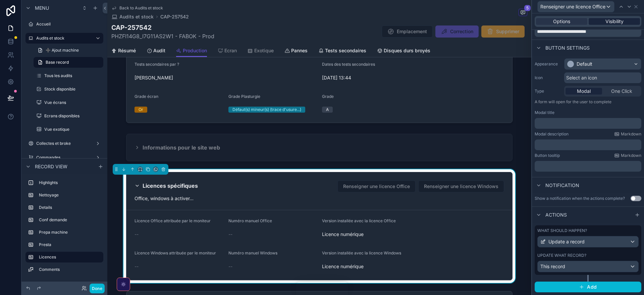
click at [618, 21] on span "Visibility" at bounding box center [614, 21] width 18 height 7
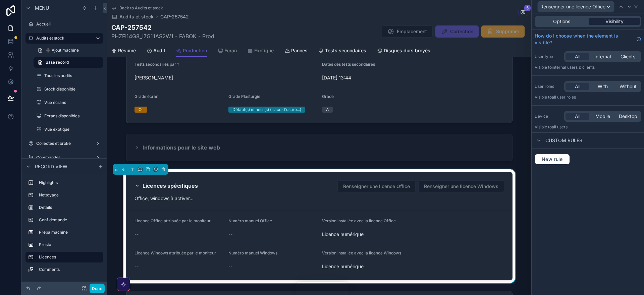
scroll to position [0, 0]
click at [638, 6] on icon at bounding box center [635, 6] width 5 height 5
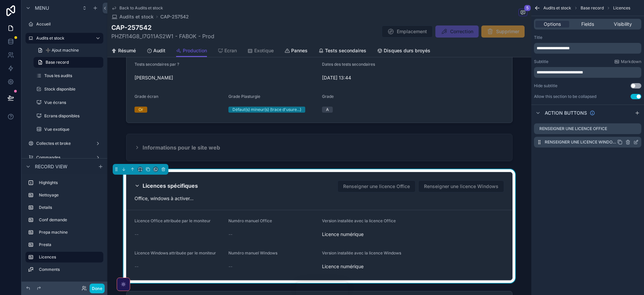
click at [635, 143] on icon "scrollable content" at bounding box center [635, 142] width 5 height 5
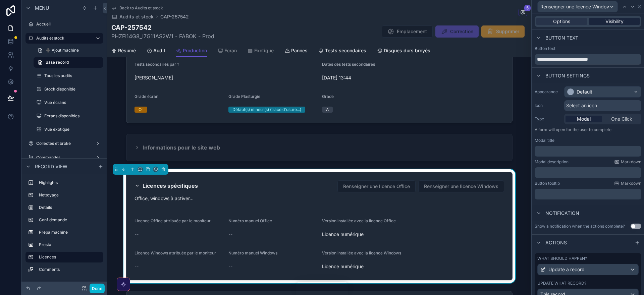
click at [616, 22] on span "Visibility" at bounding box center [614, 21] width 18 height 7
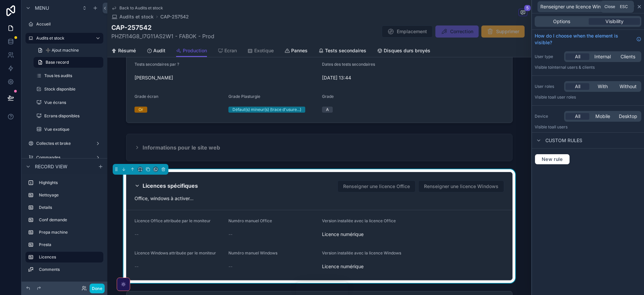
click at [639, 7] on icon at bounding box center [639, 6] width 5 height 5
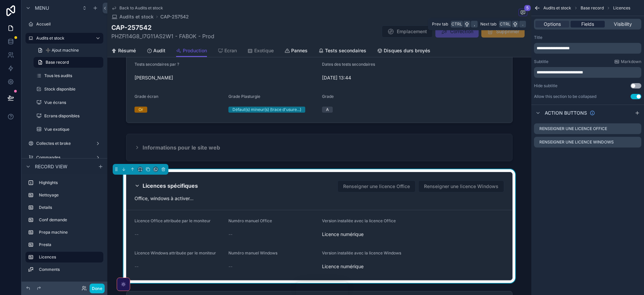
click at [592, 22] on span "Fields" at bounding box center [587, 24] width 13 height 7
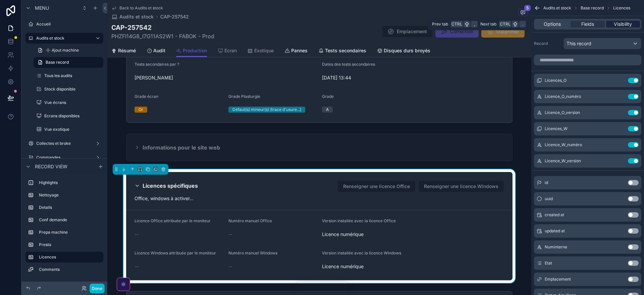
click at [619, 24] on span "Visibility" at bounding box center [623, 24] width 18 height 7
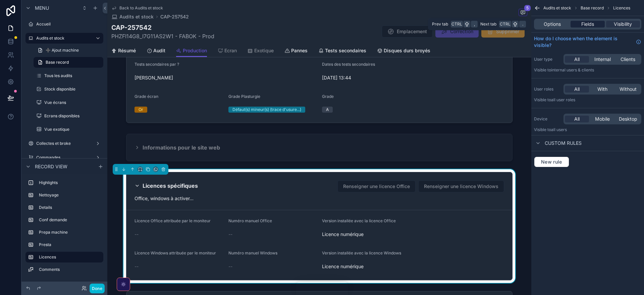
click at [592, 23] on span "Fields" at bounding box center [587, 24] width 13 height 7
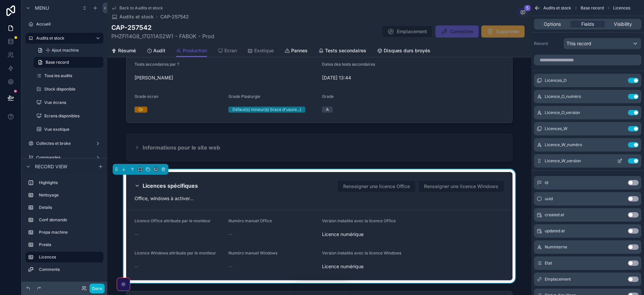
click at [619, 160] on icon "scrollable content" at bounding box center [619, 160] width 5 height 5
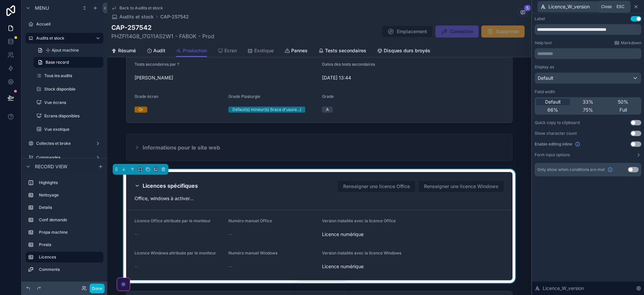
click at [637, 6] on icon at bounding box center [635, 6] width 5 height 5
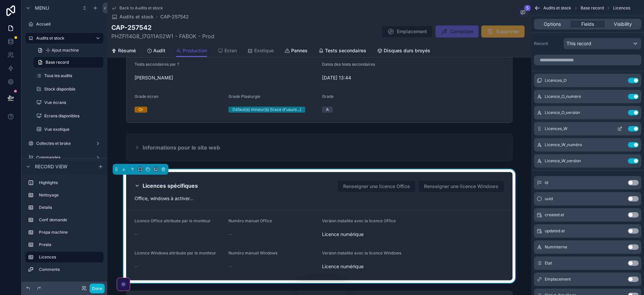
click at [620, 129] on icon "scrollable content" at bounding box center [619, 128] width 5 height 5
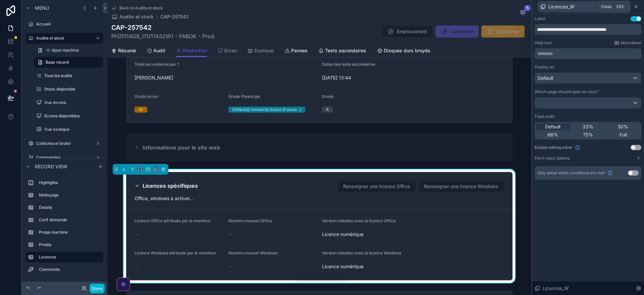
click at [636, 7] on icon at bounding box center [635, 6] width 5 height 5
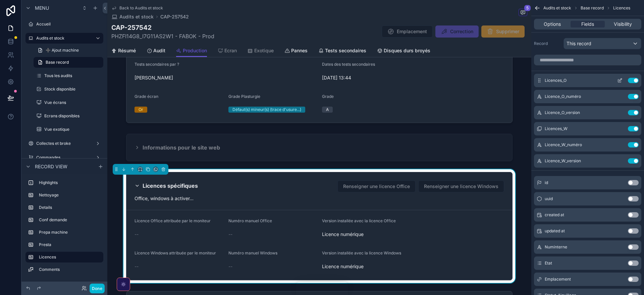
click at [622, 78] on icon "scrollable content" at bounding box center [620, 79] width 3 height 3
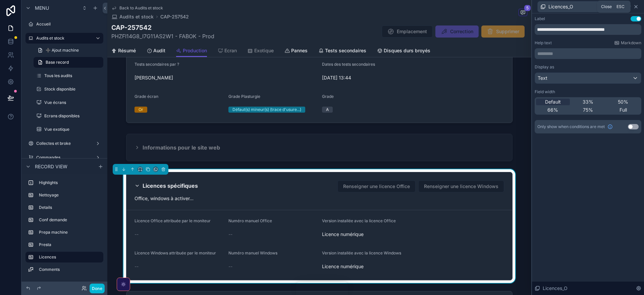
click at [636, 6] on icon at bounding box center [635, 6] width 5 height 5
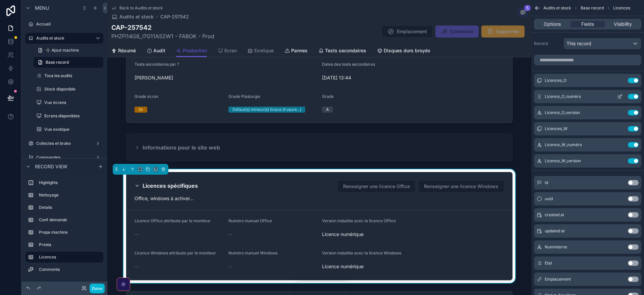
click at [620, 97] on icon "scrollable content" at bounding box center [619, 96] width 5 height 5
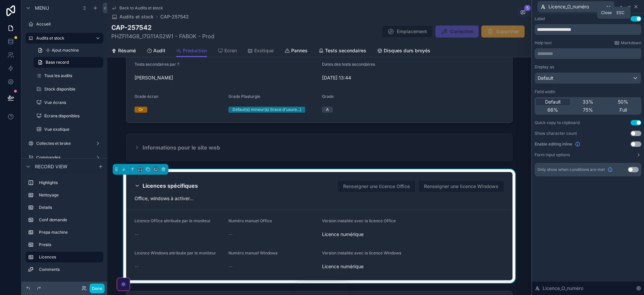
click at [637, 6] on icon at bounding box center [636, 6] width 3 height 3
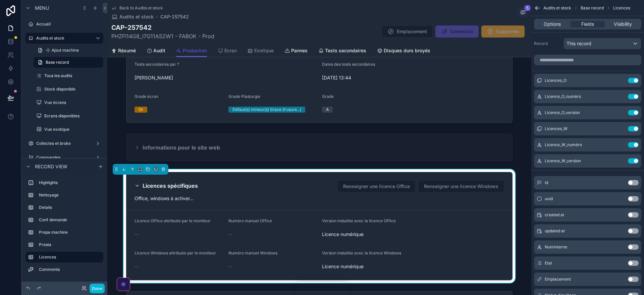
click at [538, 8] on icon "scrollable content" at bounding box center [537, 8] width 7 height 7
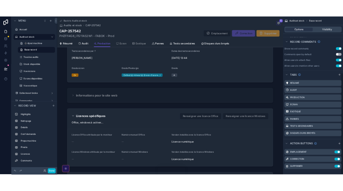
scroll to position [164, 0]
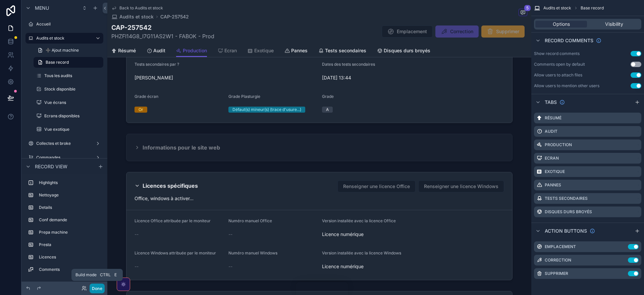
click at [98, 288] on button "Done" at bounding box center [97, 289] width 15 height 10
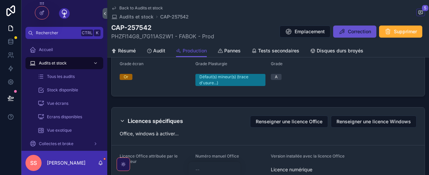
scroll to position [442, 0]
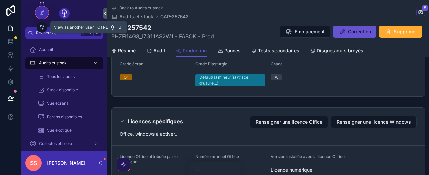
click at [43, 29] on icon at bounding box center [41, 28] width 3 height 1
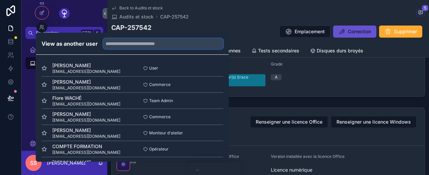
click at [131, 44] on input "text" at bounding box center [163, 43] width 120 height 11
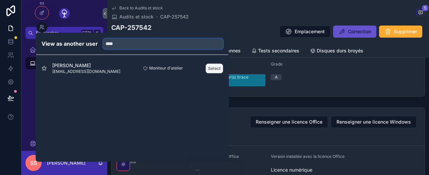
type input "****"
click at [215, 67] on button "Select" at bounding box center [214, 68] width 17 height 10
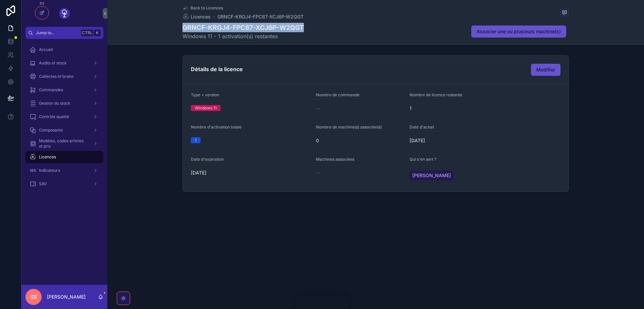
drag, startPoint x: 304, startPoint y: 28, endPoint x: 183, endPoint y: 27, distance: 121.1
click at [183, 27] on h1 "GRNCF-KRGJ4-FPC87-XCJ6P-W2QGT" at bounding box center [242, 27] width 121 height 9
copy h1 "GRNCF-KRGJ4-FPC87-XCJ6P-W2QGT"
click at [201, 8] on span "Back to Licences" at bounding box center [207, 7] width 33 height 5
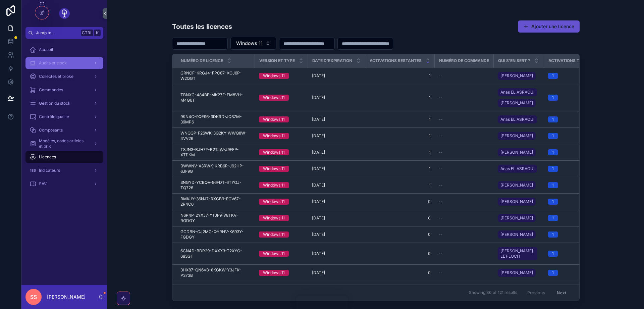
click at [61, 61] on span "Audits et stock" at bounding box center [53, 62] width 28 height 5
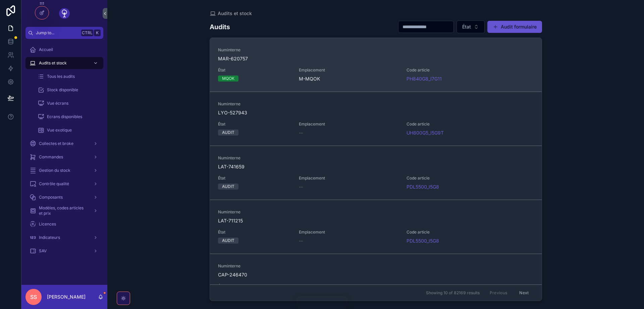
click at [262, 60] on span "MAR-620757" at bounding box center [376, 58] width 316 height 7
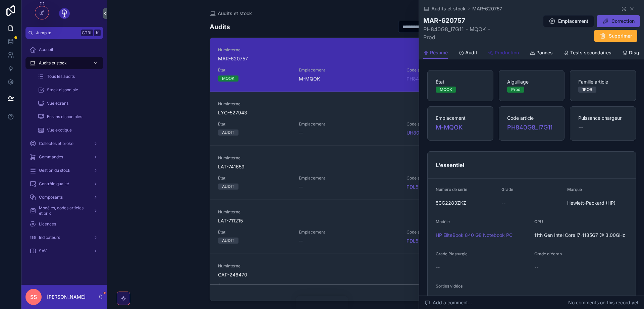
click at [506, 53] on span "Production" at bounding box center [507, 52] width 24 height 7
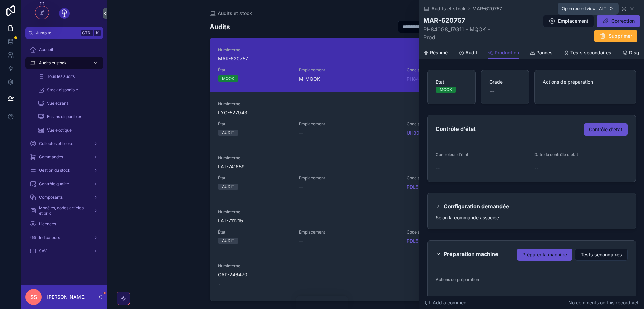
click at [624, 8] on icon "scrollable content" at bounding box center [624, 7] width 1 height 1
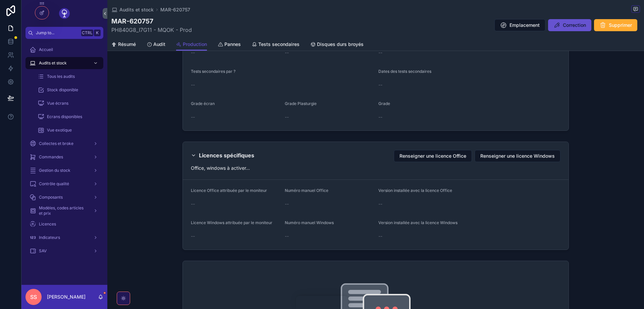
scroll to position [362, 0]
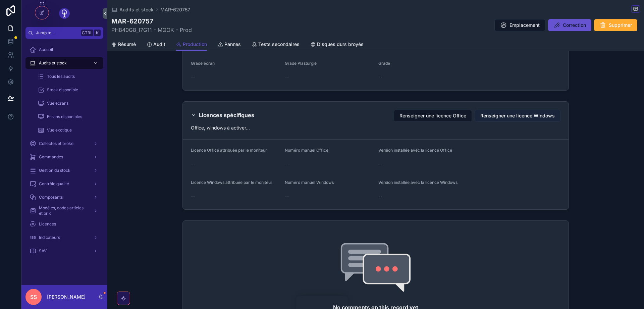
click at [510, 116] on span "Renseigner une licence Windows" at bounding box center [517, 115] width 74 height 7
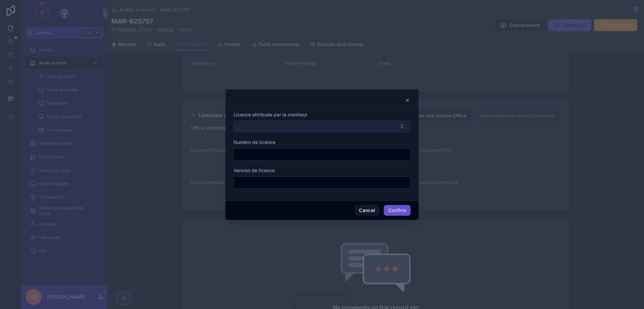
click at [356, 125] on button "Select Button" at bounding box center [321, 126] width 177 height 11
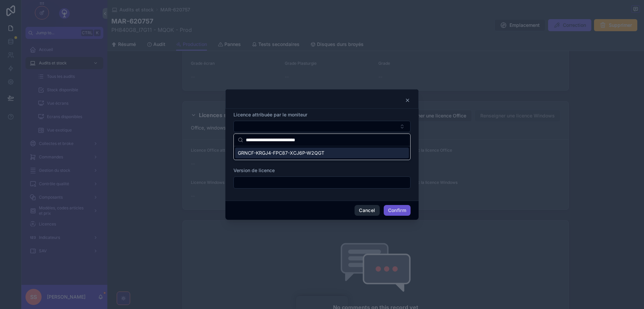
type input "**********"
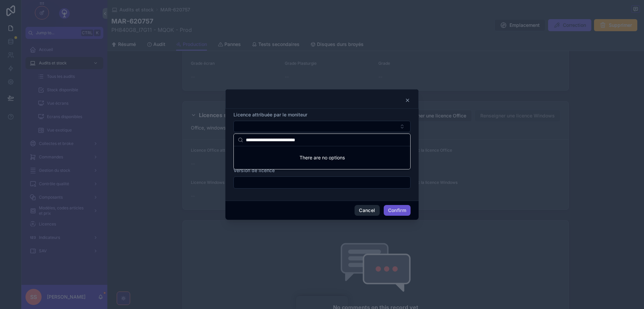
click at [367, 210] on button "Cancel" at bounding box center [367, 210] width 25 height 11
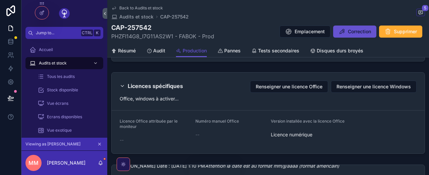
scroll to position [477, 0]
click at [11, 41] on icon at bounding box center [10, 41] width 7 height 7
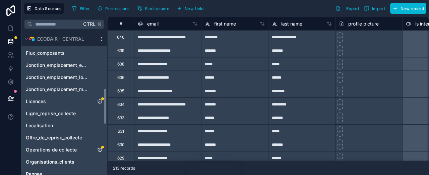
scroll to position [226, 0]
click at [53, 101] on link "Licences" at bounding box center [57, 101] width 63 height 7
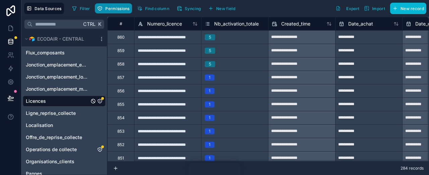
click at [118, 7] on span "Permissions" at bounding box center [117, 8] width 24 height 5
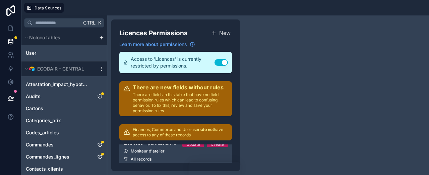
scroll to position [103, 0]
click at [161, 150] on div "Moniteur d'atelier" at bounding box center [175, 151] width 105 height 5
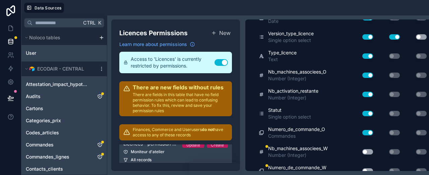
scroll to position [267, 0]
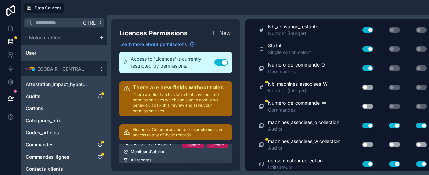
click at [368, 86] on button "Use setting" at bounding box center [368, 87] width 11 height 5
click at [369, 104] on button "Use setting" at bounding box center [368, 106] width 11 height 5
click at [368, 142] on button "Use setting" at bounding box center [368, 144] width 11 height 5
click at [394, 142] on button "Use setting" at bounding box center [394, 144] width 11 height 5
click at [422, 142] on button "Use setting" at bounding box center [421, 144] width 11 height 5
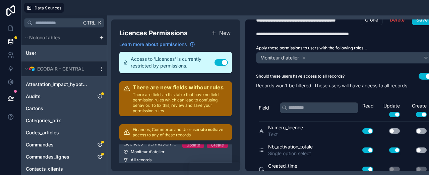
scroll to position [0, 0]
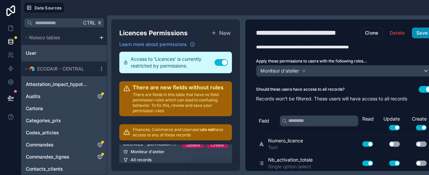
click at [424, 34] on button "Save" at bounding box center [422, 33] width 20 height 11
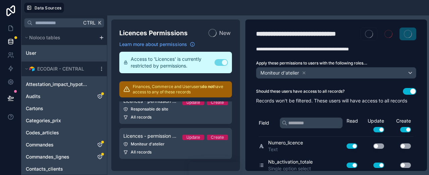
scroll to position [67, 0]
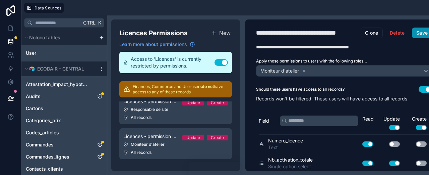
click at [420, 33] on button "Save" at bounding box center [422, 33] width 20 height 11
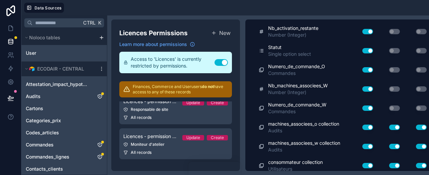
scroll to position [267, 0]
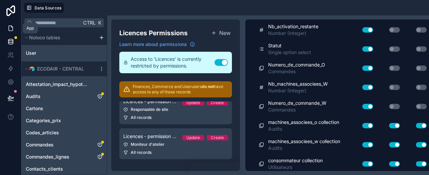
click at [10, 29] on icon at bounding box center [10, 28] width 7 height 7
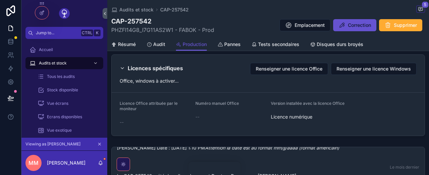
scroll to position [490, 0]
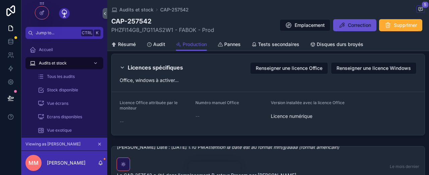
click at [100, 145] on icon "scrollable content" at bounding box center [99, 144] width 5 height 5
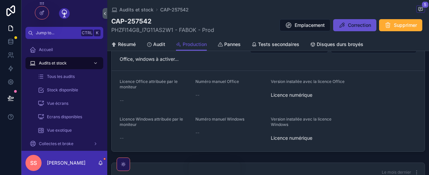
scroll to position [512, 0]
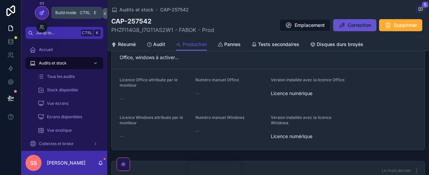
click at [42, 12] on icon at bounding box center [41, 12] width 5 height 5
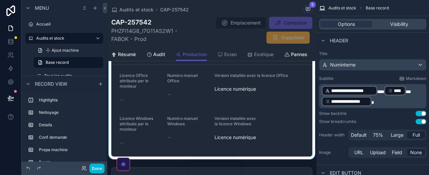
scroll to position [606, 0]
click at [280, 119] on div "scrollable content" at bounding box center [211, 84] width 209 height 150
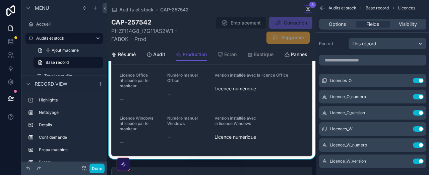
scroll to position [80, 0]
click at [406, 128] on icon "scrollable content" at bounding box center [404, 128] width 5 height 5
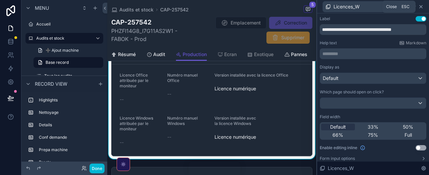
click at [421, 6] on icon at bounding box center [421, 6] width 5 height 5
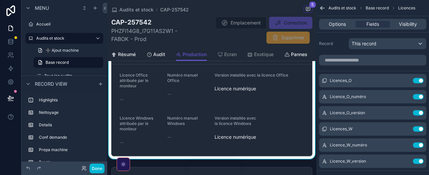
click at [323, 8] on icon "scrollable content" at bounding box center [323, 8] width 4 height 0
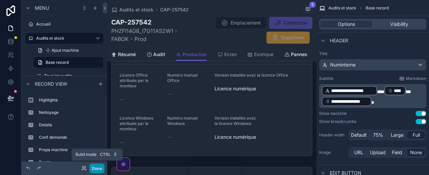
click at [99, 166] on button "Done" at bounding box center [97, 168] width 15 height 10
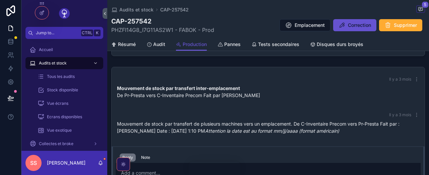
scroll to position [74, 0]
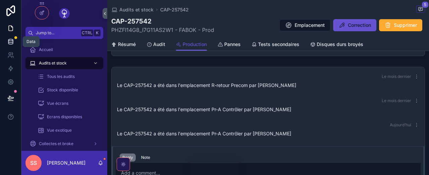
click at [11, 43] on icon at bounding box center [10, 41] width 4 height 3
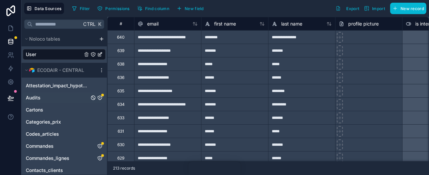
click at [53, 99] on link "Audits" at bounding box center [57, 97] width 63 height 7
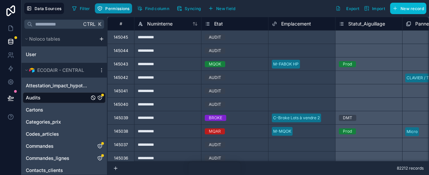
click at [110, 8] on span "Permissions" at bounding box center [117, 8] width 24 height 5
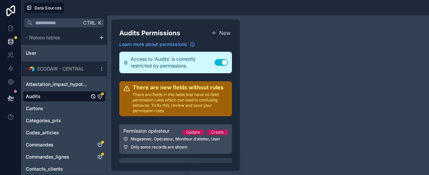
scroll to position [25, 0]
click at [171, 146] on span "Only some records are shown" at bounding box center [159, 146] width 57 height 5
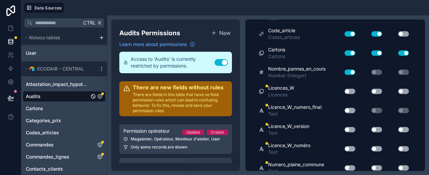
scroll to position [5724, 0]
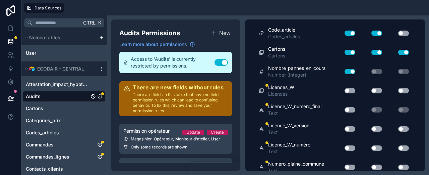
click at [350, 88] on button "Use setting" at bounding box center [350, 90] width 11 height 5
click at [378, 89] on button "Use setting" at bounding box center [377, 90] width 11 height 5
click at [403, 90] on button "Use setting" at bounding box center [403, 90] width 11 height 5
click at [351, 128] on button "Use setting" at bounding box center [350, 128] width 11 height 5
click at [378, 126] on button "Use setting" at bounding box center [377, 128] width 11 height 5
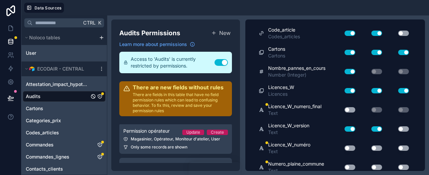
click at [400, 128] on button "Use setting" at bounding box center [403, 128] width 11 height 5
click at [351, 147] on button "Use setting" at bounding box center [350, 147] width 11 height 5
click at [376, 145] on button "Use setting" at bounding box center [377, 147] width 11 height 5
click at [406, 146] on button "Use setting" at bounding box center [403, 147] width 11 height 5
click at [351, 110] on button "Use setting" at bounding box center [350, 109] width 11 height 5
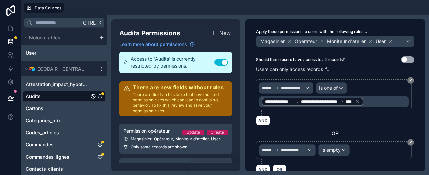
scroll to position [0, 0]
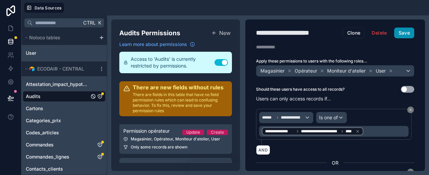
click at [406, 32] on button "Save" at bounding box center [404, 33] width 20 height 11
click at [12, 28] on icon at bounding box center [10, 28] width 7 height 7
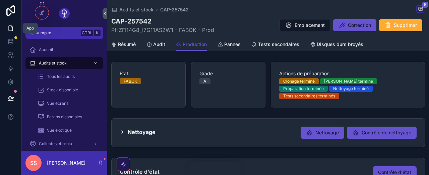
scroll to position [74, 0]
drag, startPoint x: 262, startPoint y: 121, endPoint x: 66, endPoint y: 125, distance: 196.2
click at [107, 125] on div "Audits et stock CAP-257542 5 CAP-257542 PHZFI14G8_I7G11AS2W1 - FABOK - Prod Emp…" at bounding box center [268, 87] width 322 height 175
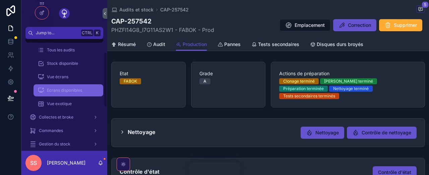
scroll to position [115, 0]
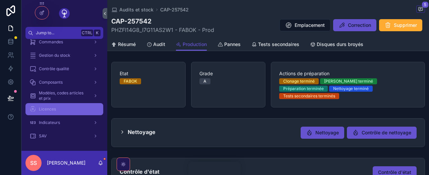
click at [51, 109] on span "Licences" at bounding box center [47, 108] width 17 height 5
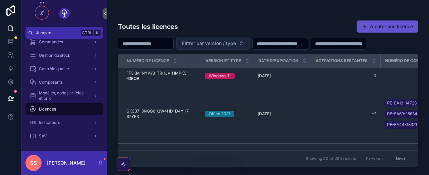
click at [250, 43] on button "Filtrer par version / type" at bounding box center [212, 43] width 73 height 13
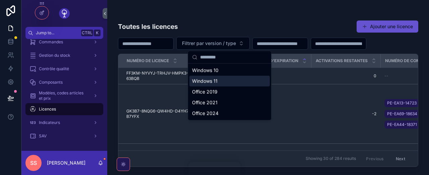
click at [237, 79] on div "Windows 11" at bounding box center [229, 80] width 80 height 11
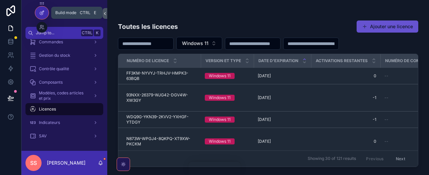
click at [43, 12] on icon at bounding box center [41, 12] width 5 height 5
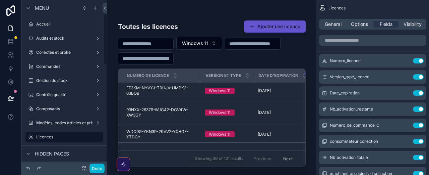
scroll to position [46, 0]
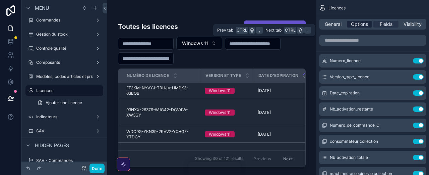
click at [357, 24] on span "Options" at bounding box center [359, 24] width 17 height 7
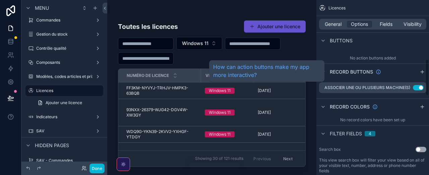
scroll to position [282, 0]
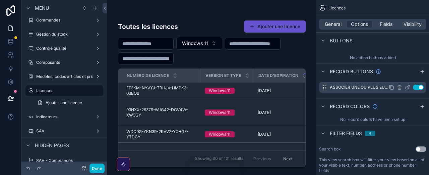
click at [408, 87] on icon "scrollable content" at bounding box center [407, 87] width 5 height 5
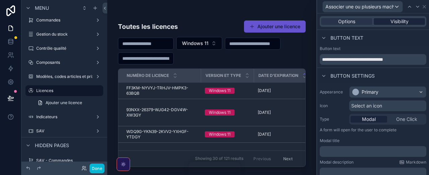
click at [397, 21] on span "Visibility" at bounding box center [400, 21] width 18 height 7
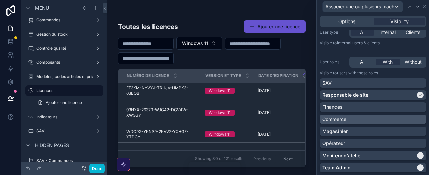
scroll to position [0, 0]
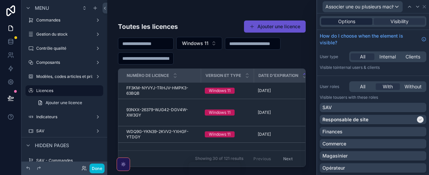
click at [349, 19] on span "Options" at bounding box center [346, 21] width 17 height 7
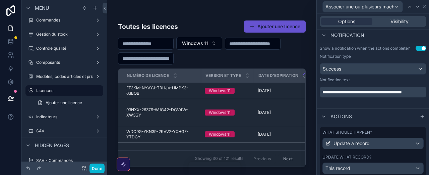
scroll to position [199, 0]
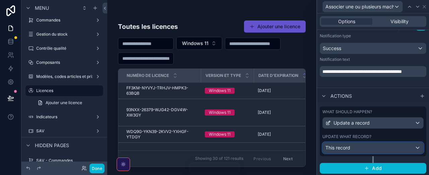
click at [359, 145] on div "This record" at bounding box center [373, 147] width 101 height 11
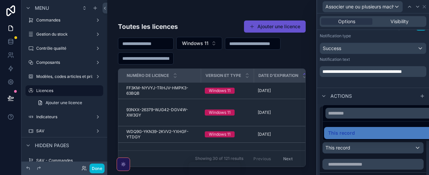
click at [359, 145] on div at bounding box center [373, 87] width 112 height 175
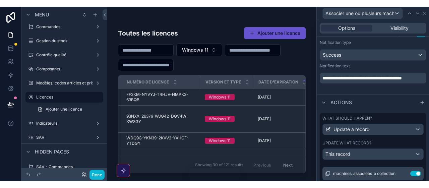
scroll to position [14, 0]
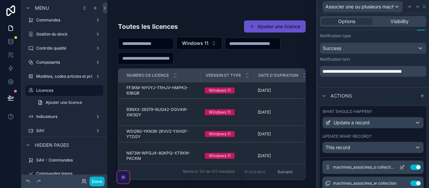
click at [403, 166] on icon at bounding box center [403, 166] width 3 height 3
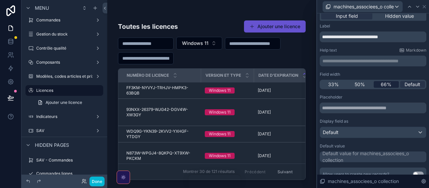
scroll to position [0, 0]
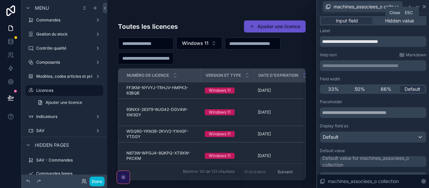
click at [426, 7] on icon at bounding box center [424, 6] width 5 height 5
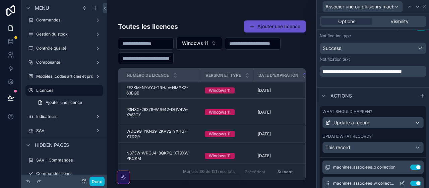
click at [402, 174] on icon at bounding box center [403, 182] width 3 height 3
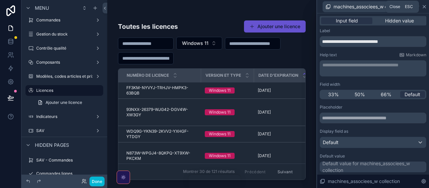
click at [426, 8] on icon at bounding box center [424, 6] width 3 height 3
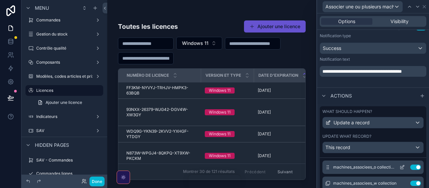
click at [403, 166] on icon at bounding box center [403, 166] width 3 height 3
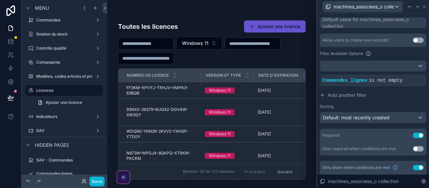
scroll to position [122, 0]
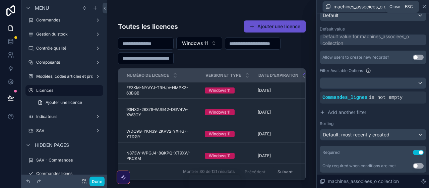
click at [426, 6] on icon at bounding box center [424, 6] width 3 height 3
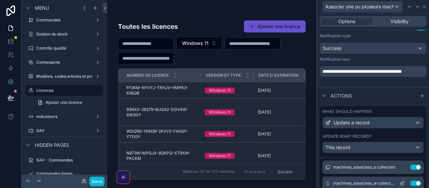
click at [403, 174] on icon at bounding box center [402, 183] width 5 height 5
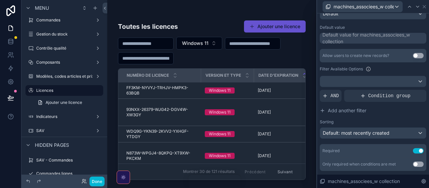
scroll to position [129, 0]
click at [357, 80] on div at bounding box center [373, 81] width 106 height 11
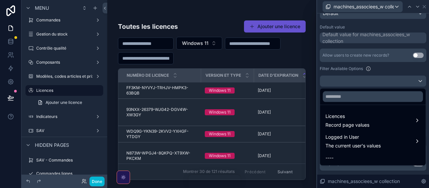
click at [375, 78] on div at bounding box center [373, 94] width 112 height 188
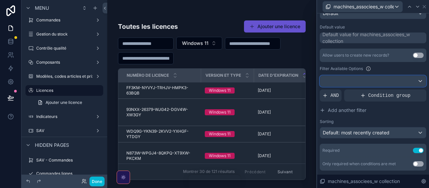
click at [421, 81] on div at bounding box center [373, 81] width 106 height 11
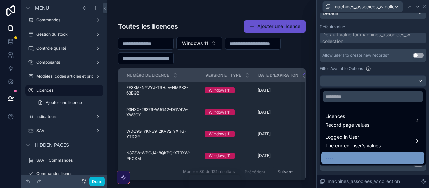
click at [376, 157] on div "----" at bounding box center [373, 158] width 95 height 8
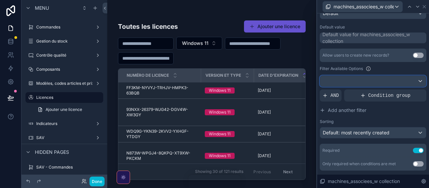
click at [421, 81] on div at bounding box center [373, 81] width 106 height 11
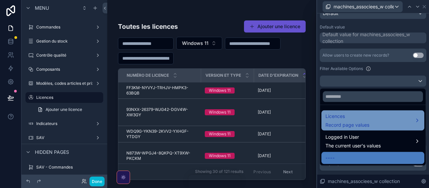
click at [416, 120] on div "Licences Record page values" at bounding box center [373, 120] width 95 height 16
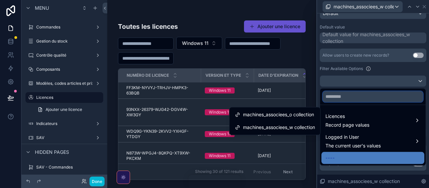
click at [359, 97] on input "text" at bounding box center [373, 96] width 100 height 11
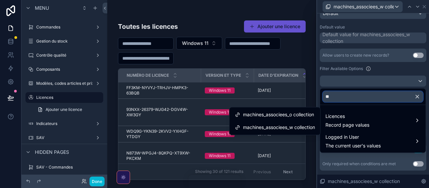
type input "*"
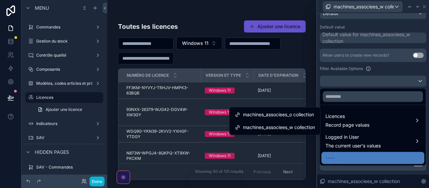
click at [381, 81] on div at bounding box center [373, 94] width 112 height 188
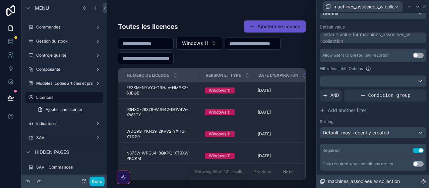
click at [423, 174] on icon at bounding box center [424, 181] width 4 height 4
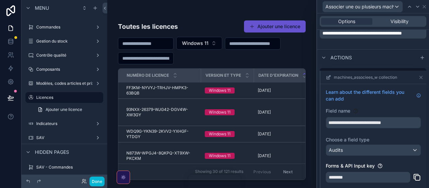
scroll to position [0, 0]
click at [421, 75] on icon at bounding box center [421, 77] width 5 height 5
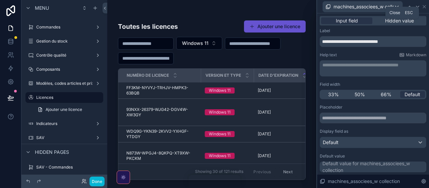
click at [425, 7] on icon at bounding box center [424, 6] width 3 height 3
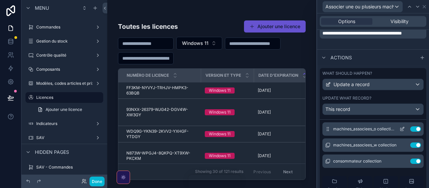
click at [402, 127] on icon at bounding box center [403, 128] width 3 height 3
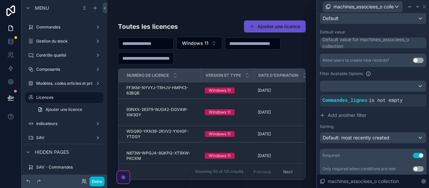
scroll to position [123, 0]
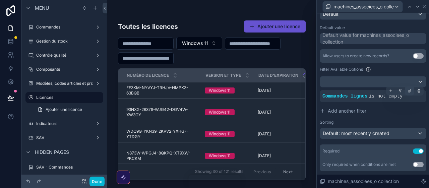
click at [410, 91] on icon at bounding box center [411, 90] width 2 height 2
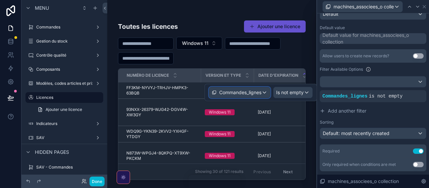
click at [265, 91] on div "Commandes_lignes" at bounding box center [239, 92] width 61 height 11
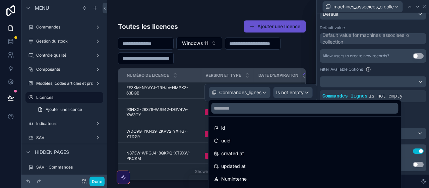
click at [265, 91] on div at bounding box center [261, 92] width 113 height 17
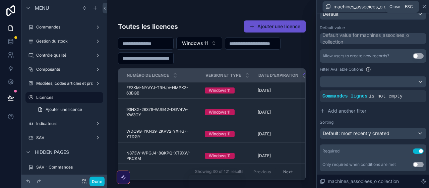
click at [426, 6] on icon at bounding box center [424, 6] width 5 height 5
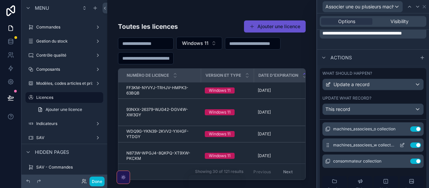
click at [402, 143] on icon at bounding box center [403, 144] width 3 height 3
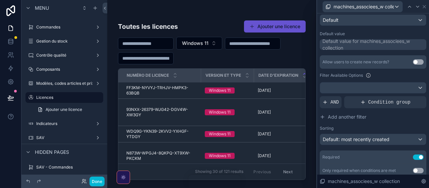
scroll to position [122, 0]
click at [420, 87] on div at bounding box center [373, 88] width 106 height 11
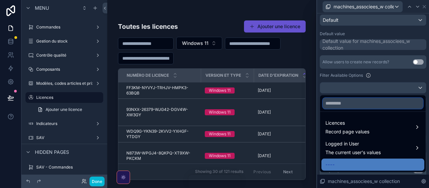
click at [367, 104] on input "text" at bounding box center [373, 103] width 100 height 11
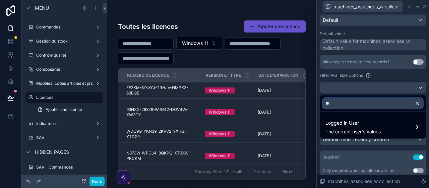
type input "*"
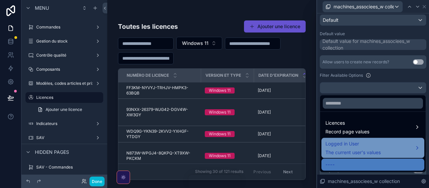
click at [414, 145] on div "Logged in User The current user's values" at bounding box center [373, 148] width 95 height 16
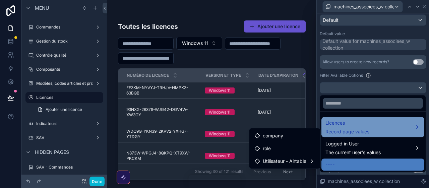
click at [414, 127] on div "Licences Record page values" at bounding box center [373, 127] width 95 height 16
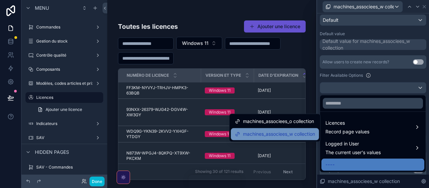
click at [283, 135] on span "machines_associees_w collection" at bounding box center [279, 134] width 72 height 8
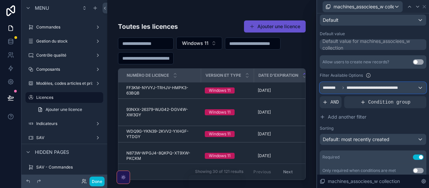
click at [420, 88] on div "**********" at bounding box center [373, 88] width 106 height 11
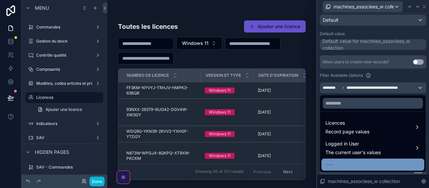
click at [376, 167] on div "----" at bounding box center [373, 165] width 95 height 8
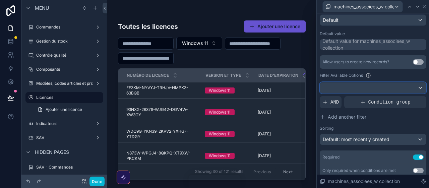
click at [419, 87] on div at bounding box center [373, 88] width 106 height 11
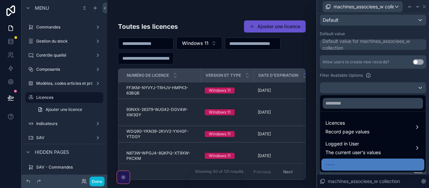
click at [419, 87] on div at bounding box center [373, 94] width 112 height 188
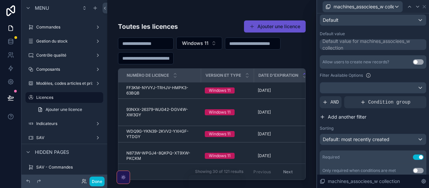
click at [322, 117] on icon at bounding box center [322, 117] width 3 height 0
click at [345, 103] on span "Add a filter" at bounding box center [340, 102] width 34 height 7
click at [353, 101] on span "Add a filter" at bounding box center [340, 102] width 34 height 7
click at [410, 96] on icon at bounding box center [410, 97] width 4 height 4
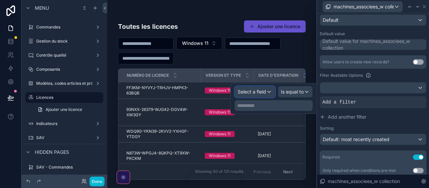
click at [270, 92] on div "Select a field" at bounding box center [255, 92] width 40 height 11
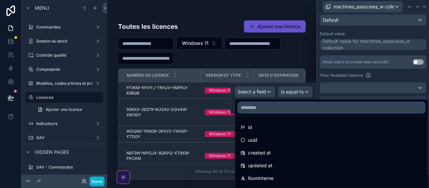
click at [270, 107] on input "text" at bounding box center [331, 107] width 187 height 11
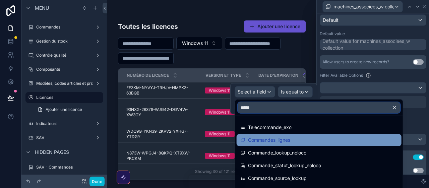
type input "*****"
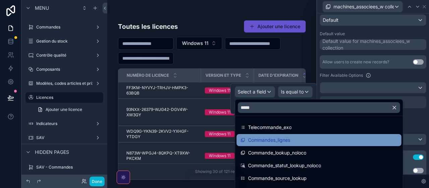
click at [267, 139] on span "Commandes_lignes" at bounding box center [269, 140] width 42 height 8
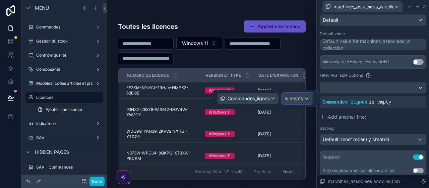
click at [306, 98] on div "Is empty" at bounding box center [297, 98] width 31 height 11
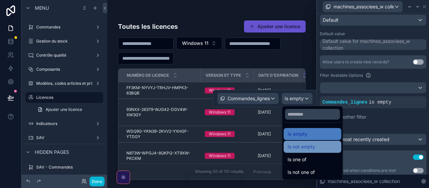
click at [307, 148] on span "Is not empty" at bounding box center [302, 147] width 28 height 8
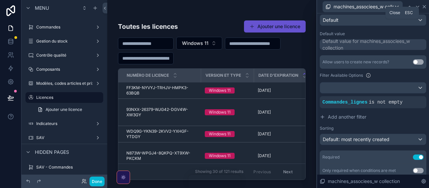
click at [425, 6] on icon at bounding box center [424, 6] width 3 height 3
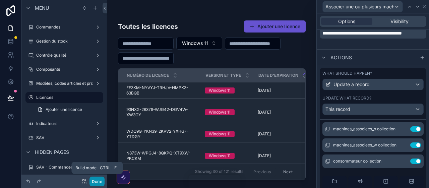
click at [98, 174] on button "Done" at bounding box center [97, 182] width 15 height 10
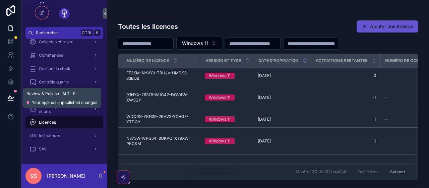
click at [12, 96] on icon at bounding box center [10, 98] width 7 height 7
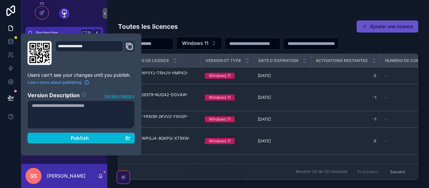
click at [41, 104] on textarea at bounding box center [81, 115] width 107 height 28
type textarea "**********"
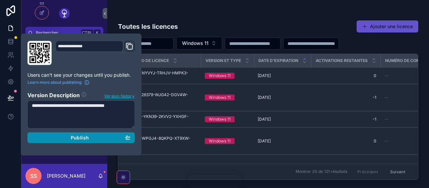
click at [99, 137] on div "Publish" at bounding box center [81, 138] width 99 height 6
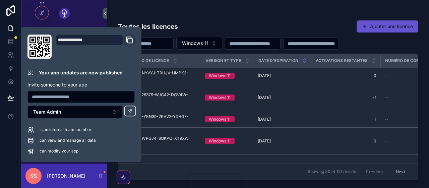
click at [12, 139] on div at bounding box center [10, 94] width 21 height 188
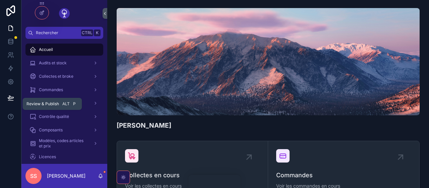
click at [8, 98] on icon at bounding box center [11, 97] width 6 height 3
click at [155, 38] on div "scrollable content" at bounding box center [268, 61] width 303 height 107
